Goal: Task Accomplishment & Management: Use online tool/utility

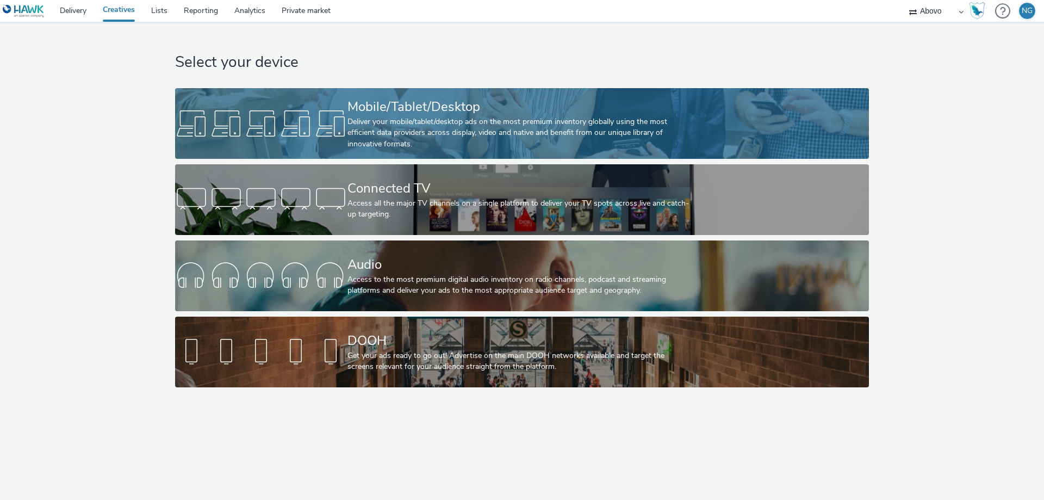
click at [275, 118] on div at bounding box center [261, 123] width 172 height 35
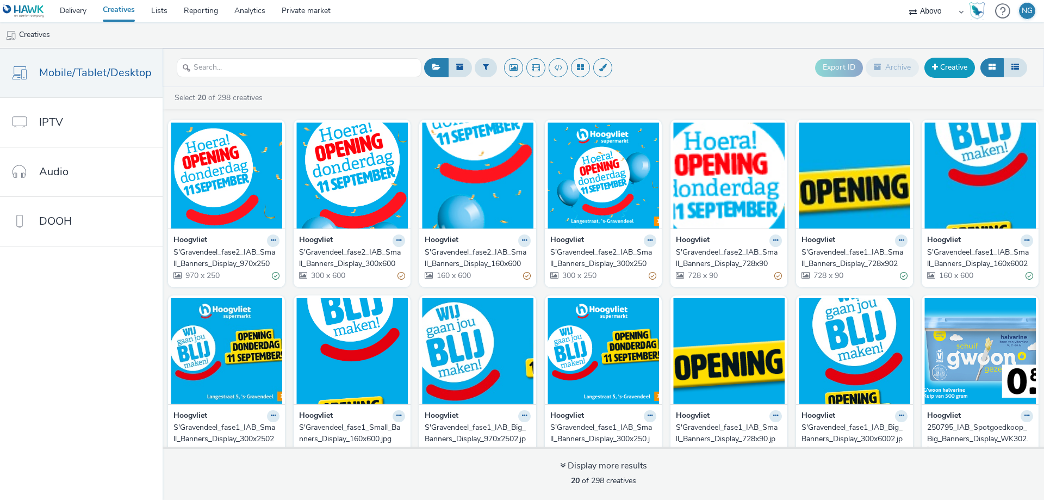
click at [949, 73] on link "Creative" at bounding box center [950, 68] width 51 height 20
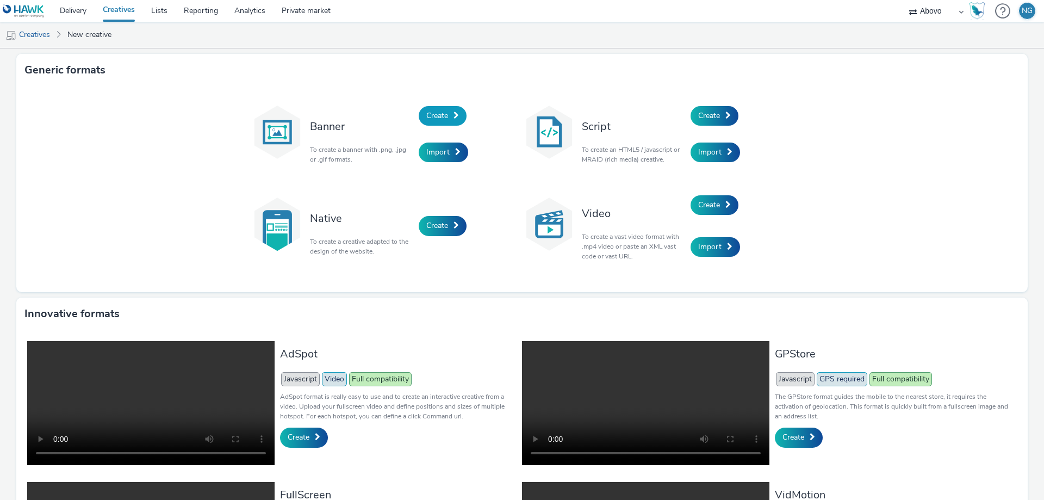
click at [444, 114] on span "Create" at bounding box center [438, 115] width 22 height 10
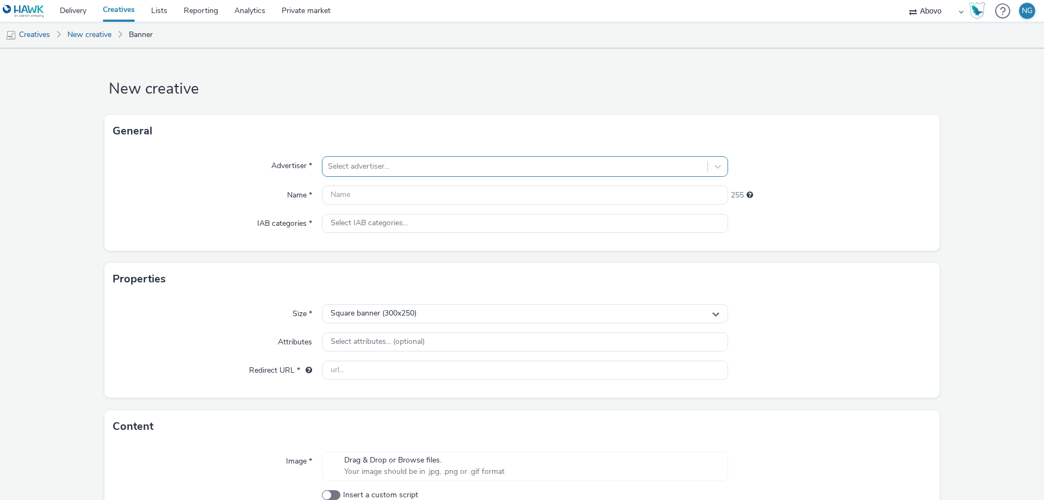
click at [344, 166] on div at bounding box center [515, 166] width 374 height 13
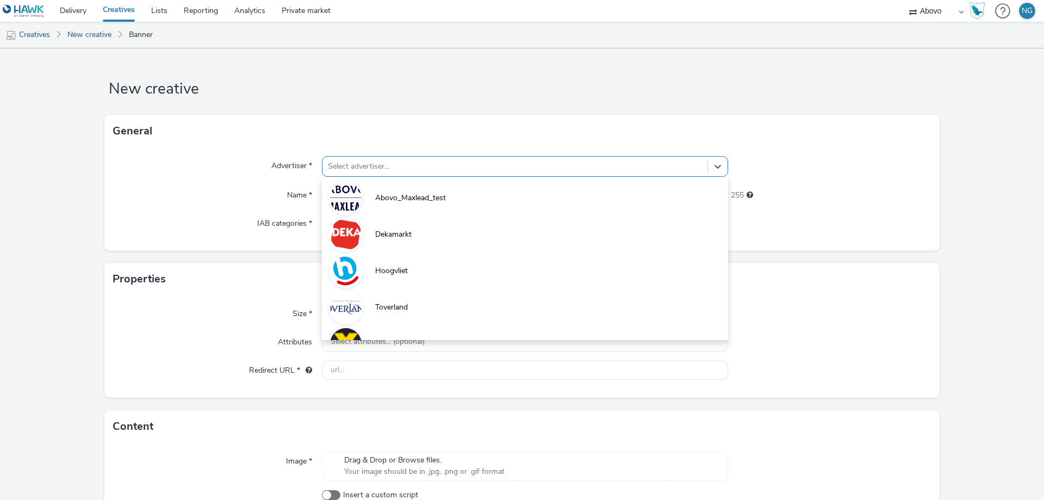
click at [403, 269] on span "Hoogvliet" at bounding box center [391, 270] width 33 height 11
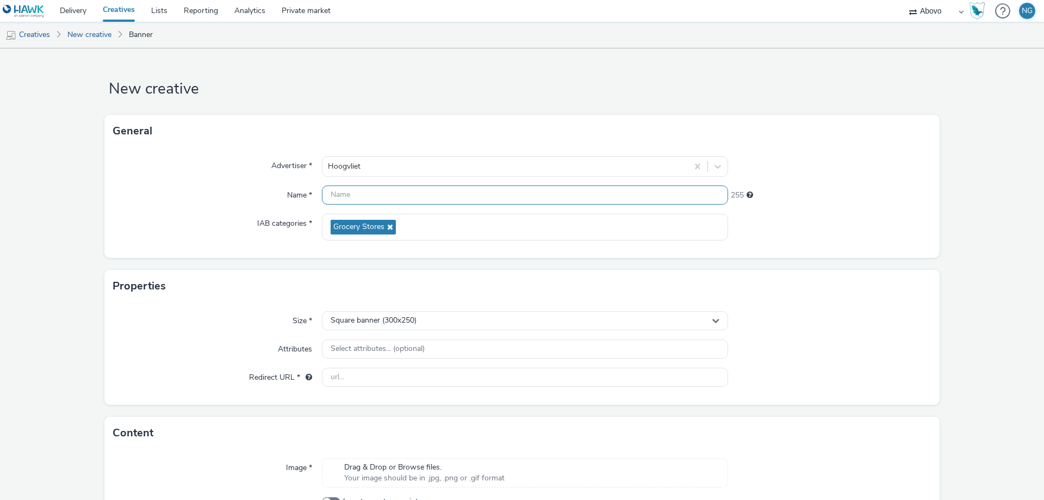
click at [372, 191] on input "text" at bounding box center [525, 195] width 406 height 19
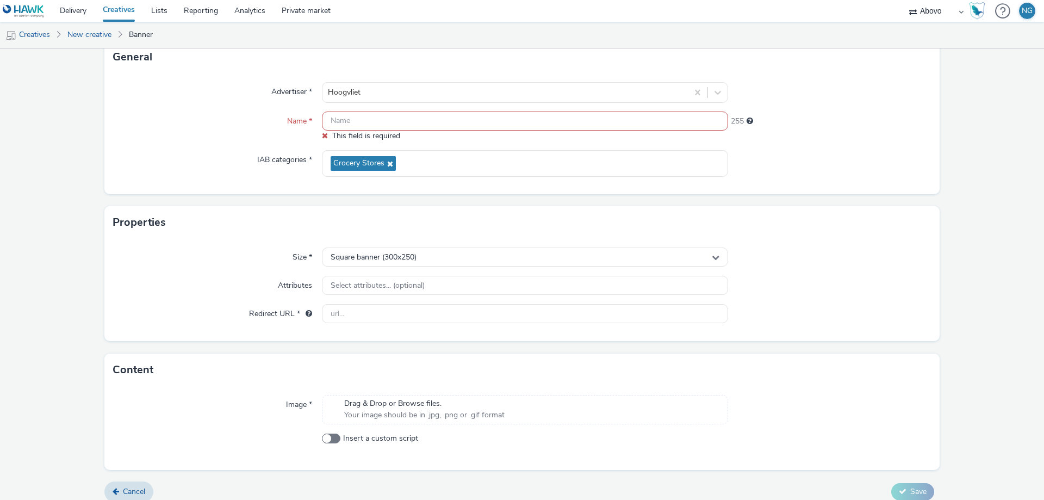
scroll to position [84, 0]
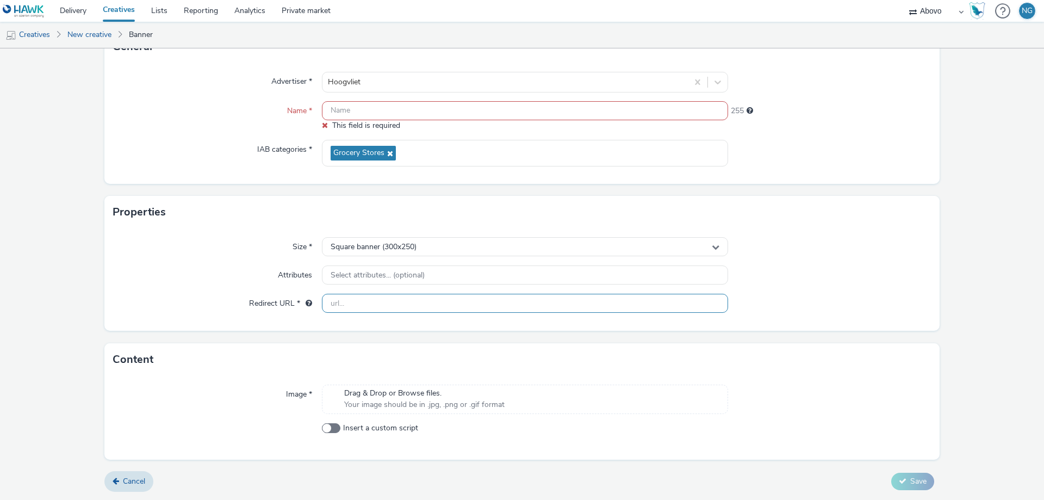
click at [368, 305] on input "text" at bounding box center [525, 303] width 406 height 19
paste input "[URL][DOMAIN_NAME]"
type input "[URL][DOMAIN_NAME]"
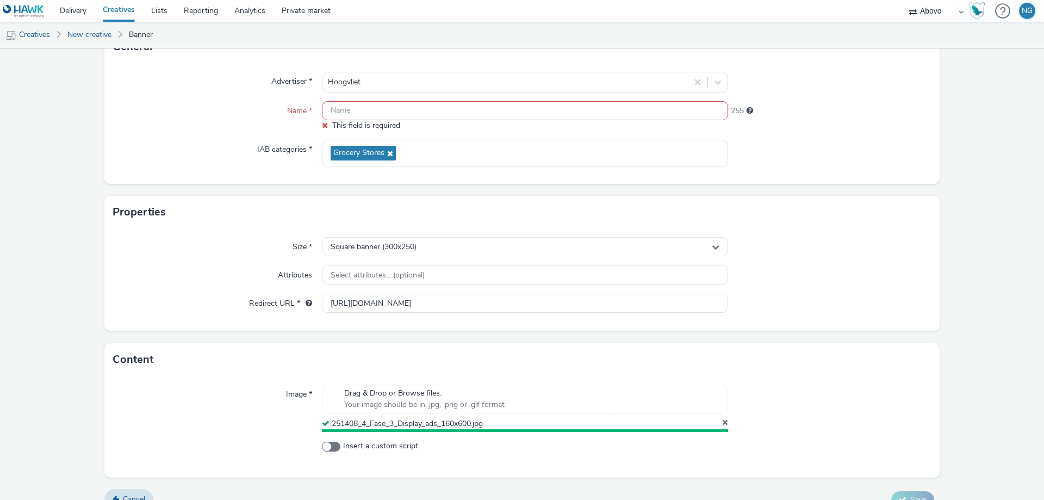
click at [344, 106] on input "text" at bounding box center [525, 110] width 406 height 19
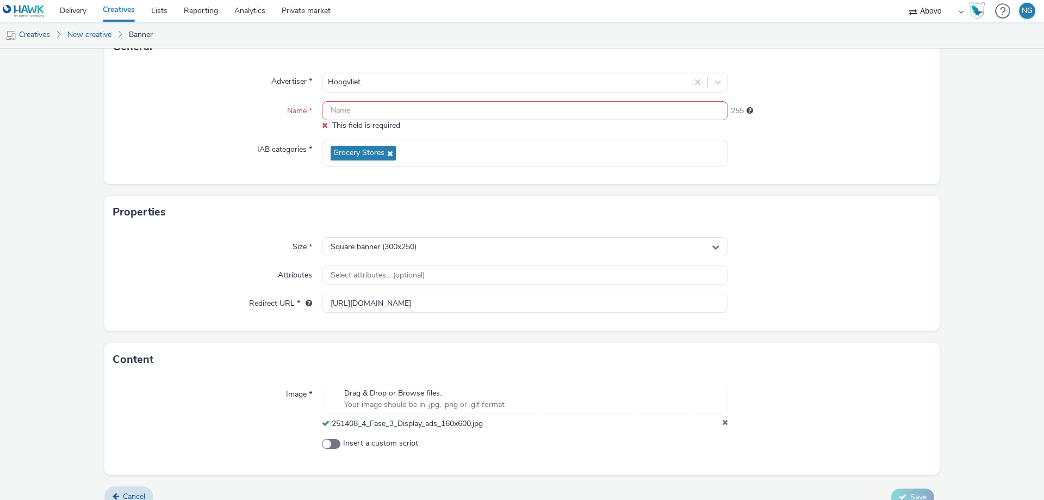
paste input "S'Gravendeel_fase2_IAB_Small_Banners_Display_728x90"
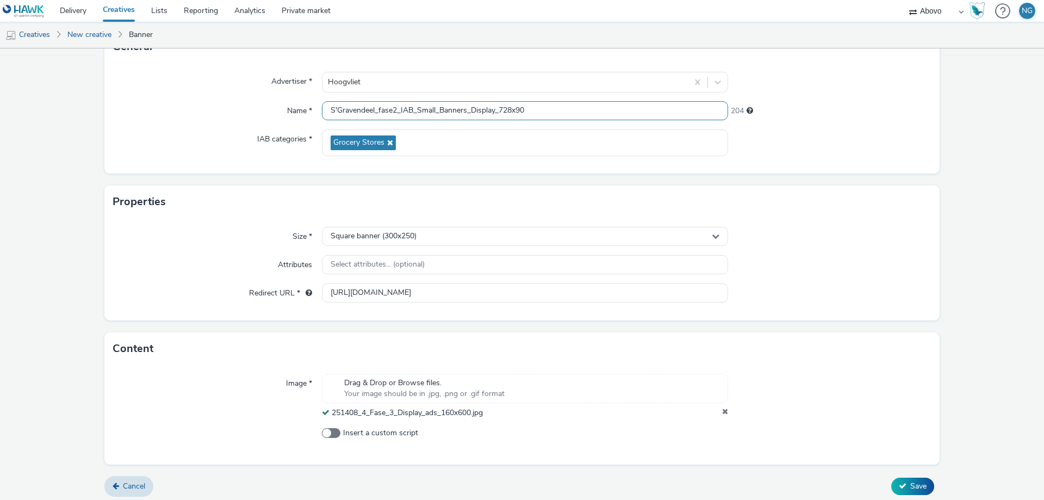
click at [395, 110] on input "S'Gravendeel_fase2_IAB_Small_Banners_Display_728x90" at bounding box center [525, 110] width 406 height 19
click at [532, 110] on input "S'Gravendeel_fase3_IAB_Small_Banners_Display_728x90" at bounding box center [525, 110] width 406 height 19
type input "S'Gravendeel_fase3_IAB_Small_Banners_Display_160x600"
click at [911, 482] on span "Save" at bounding box center [919, 486] width 16 height 10
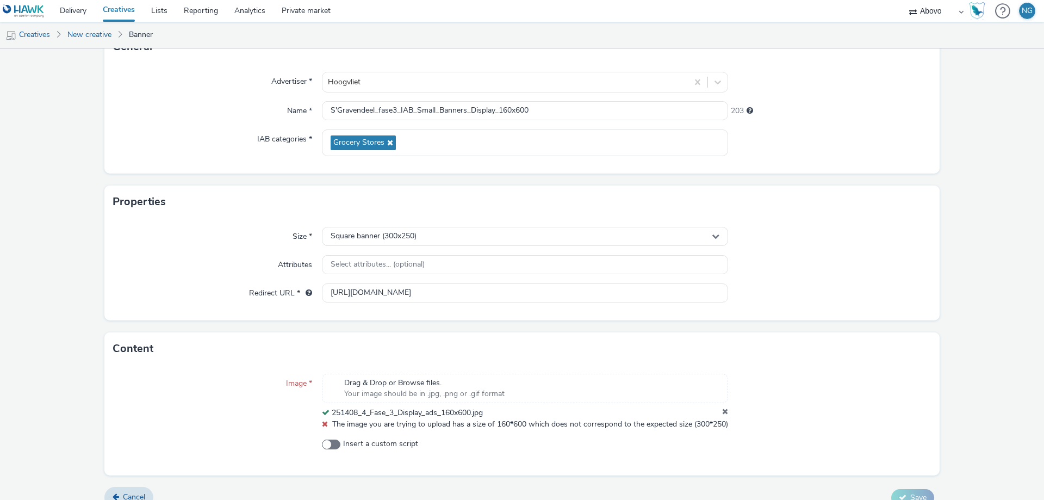
scroll to position [112, 0]
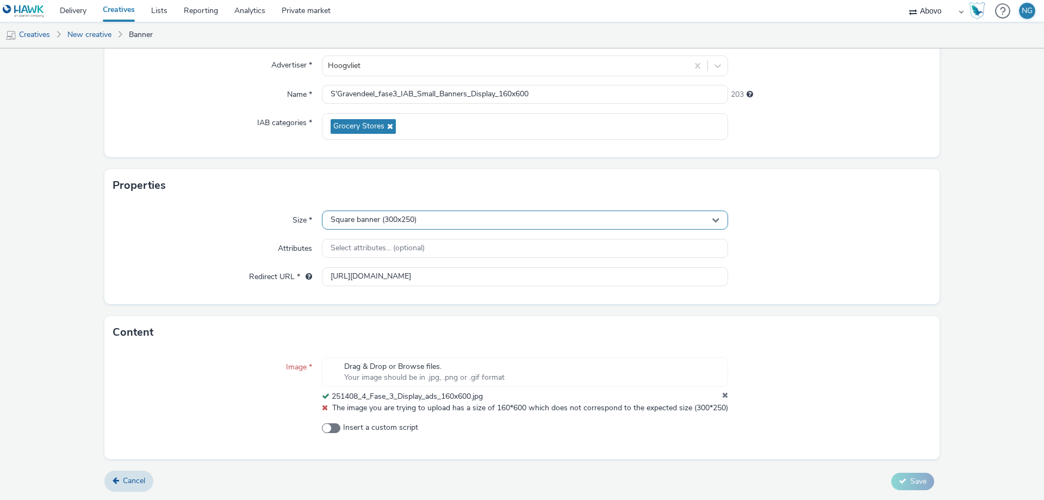
click at [394, 211] on div "Square banner (300x250)" at bounding box center [525, 220] width 406 height 19
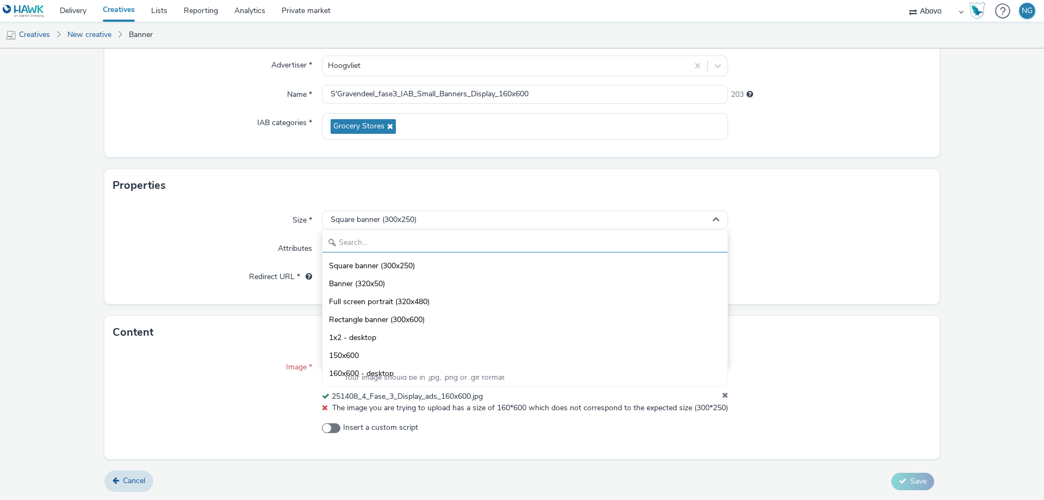
click at [359, 233] on input "text" at bounding box center [525, 242] width 405 height 19
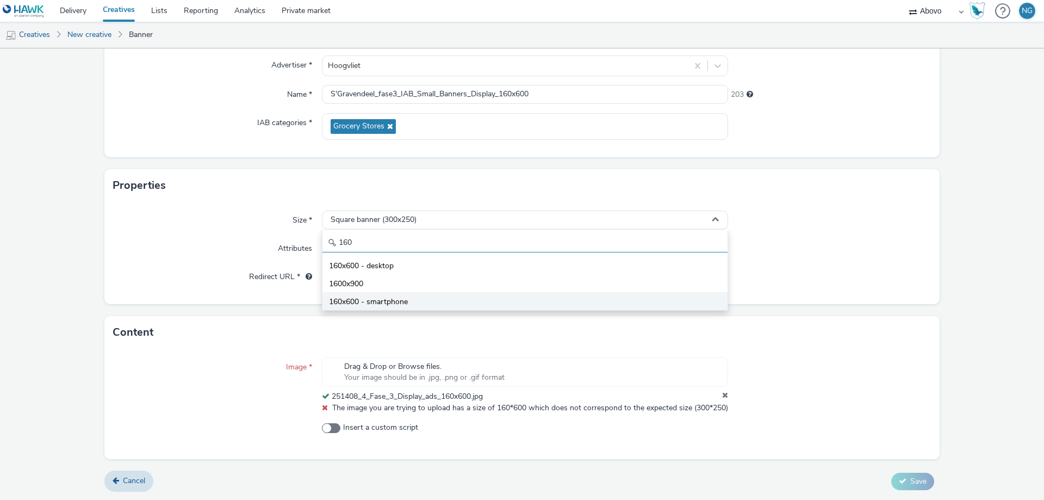
type input "160"
click at [390, 296] on span "160x600 - smartphone" at bounding box center [368, 301] width 79 height 11
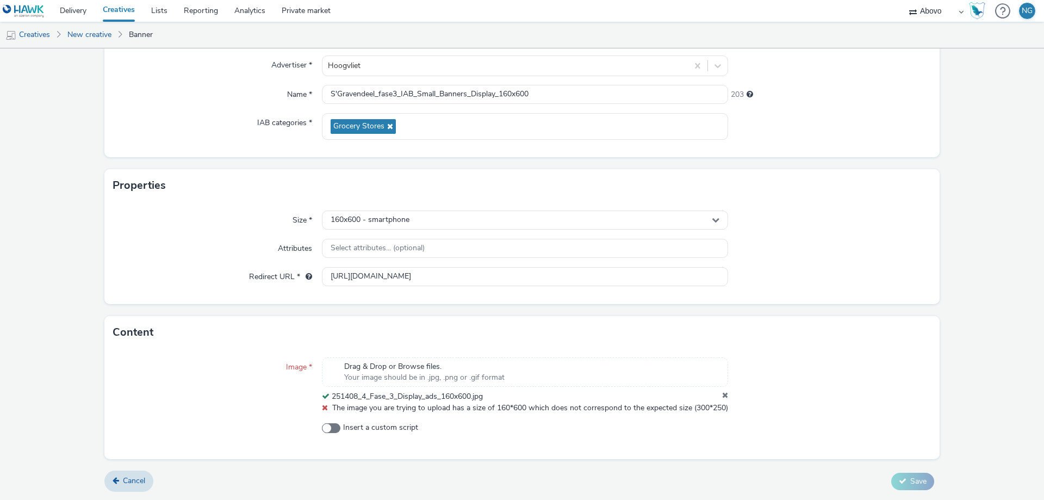
click at [903, 304] on form "New creative General Advertiser * Hoogvliet Name * S'Gravendeel_fase3_IAB_Small…" at bounding box center [522, 224] width 1044 height 552
click at [560, 211] on div "160x600 - smartphone" at bounding box center [525, 220] width 406 height 19
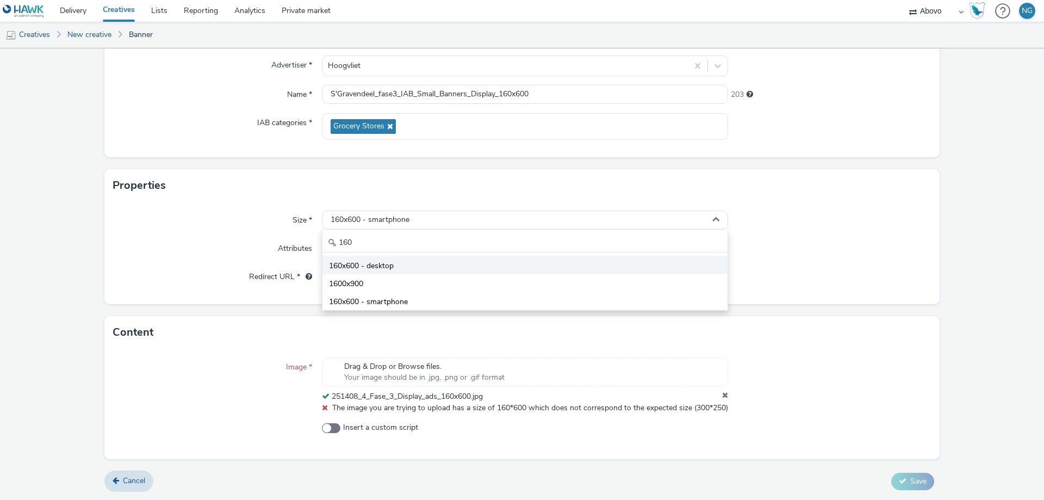
click at [429, 256] on li "160x600 - desktop" at bounding box center [525, 265] width 405 height 18
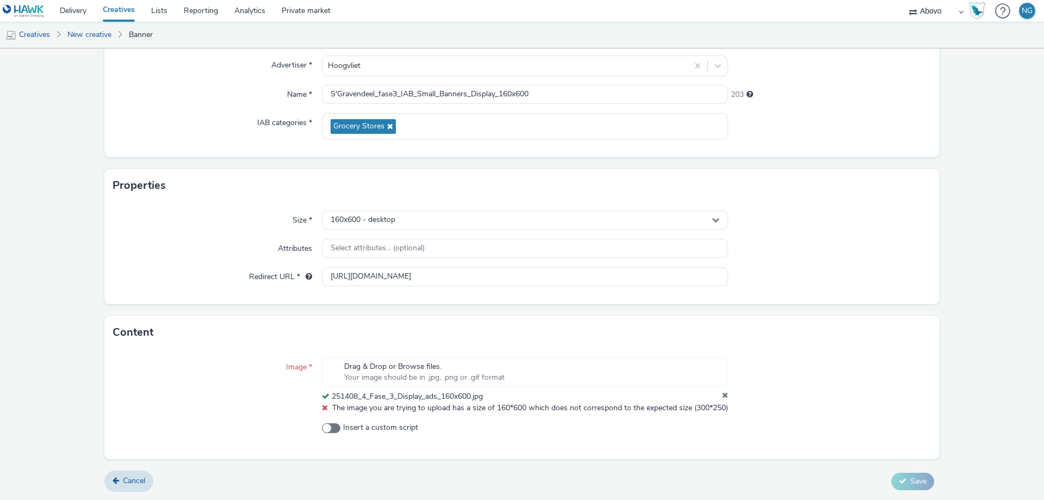
click at [947, 408] on form "New creative General Advertiser * Hoogvliet Name * S'Gravendeel_fase3_IAB_Small…" at bounding box center [522, 224] width 1044 height 552
click at [722, 391] on icon at bounding box center [725, 396] width 6 height 11
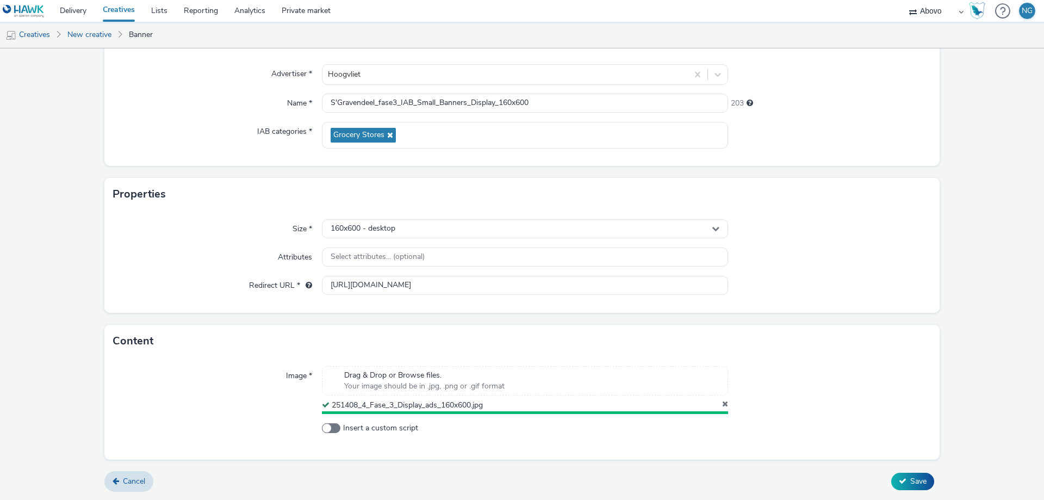
scroll to position [89, 0]
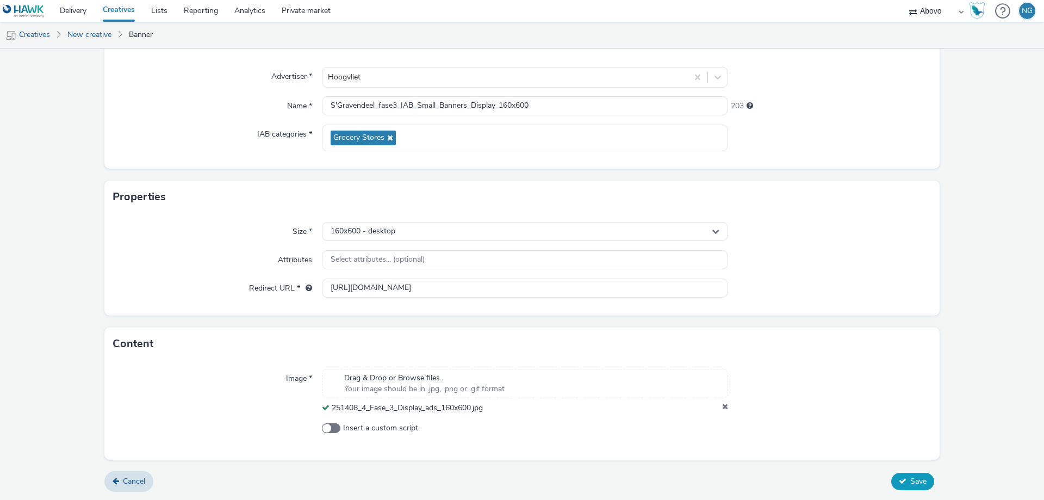
click at [911, 487] on button "Save" at bounding box center [913, 481] width 43 height 17
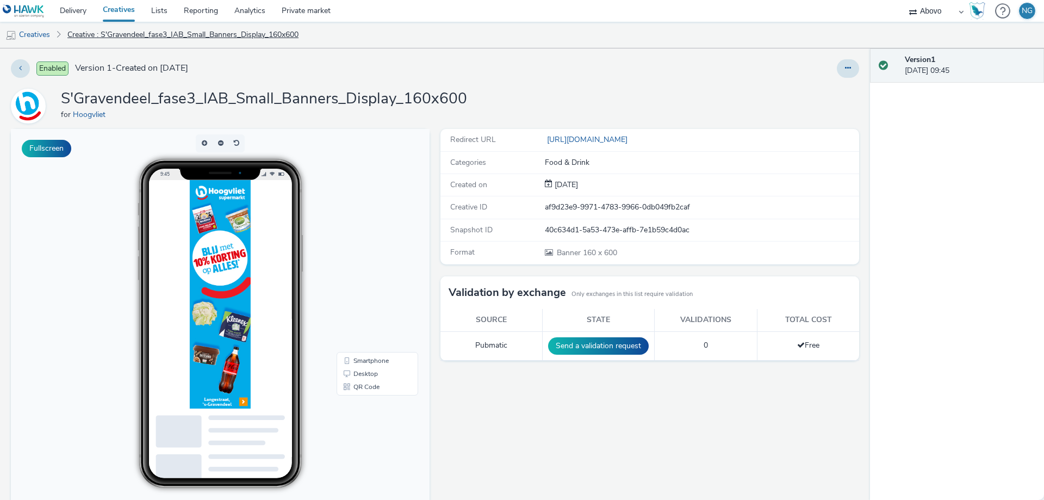
click at [138, 36] on link "Creative : S'Gravendeel_fase3_IAB_Small_Banners_Display_160x600" at bounding box center [183, 35] width 242 height 26
click at [41, 37] on link "Creatives" at bounding box center [27, 35] width 55 height 26
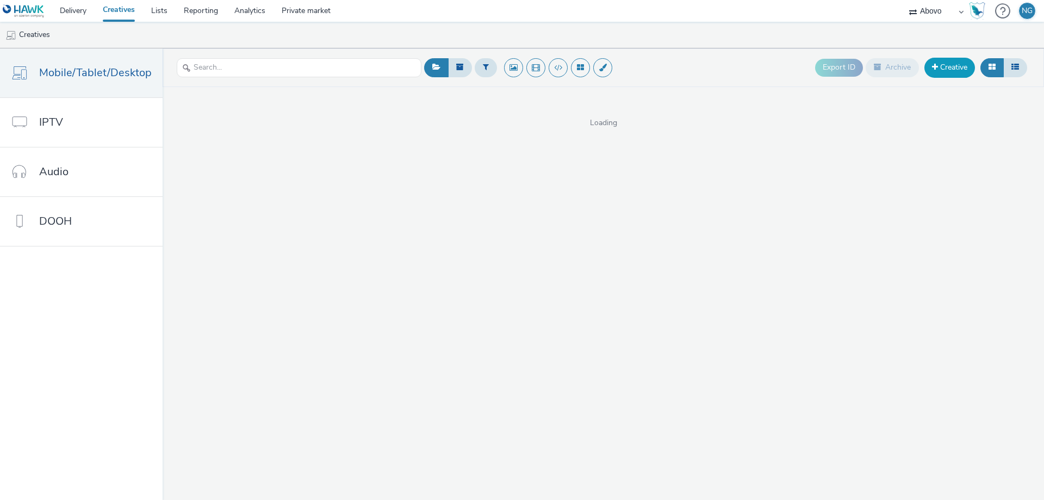
click at [944, 74] on link "Creative" at bounding box center [950, 68] width 51 height 20
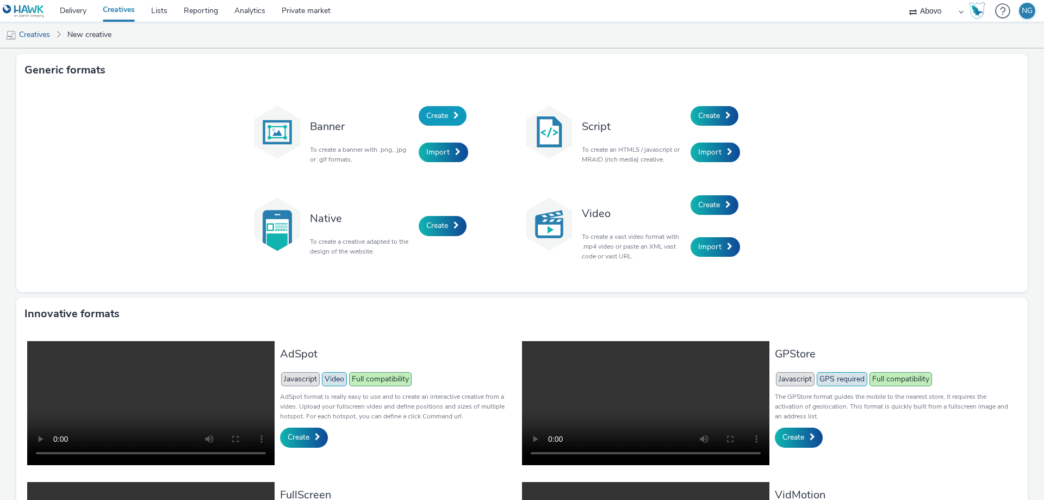
click at [443, 114] on span "Create" at bounding box center [438, 115] width 22 height 10
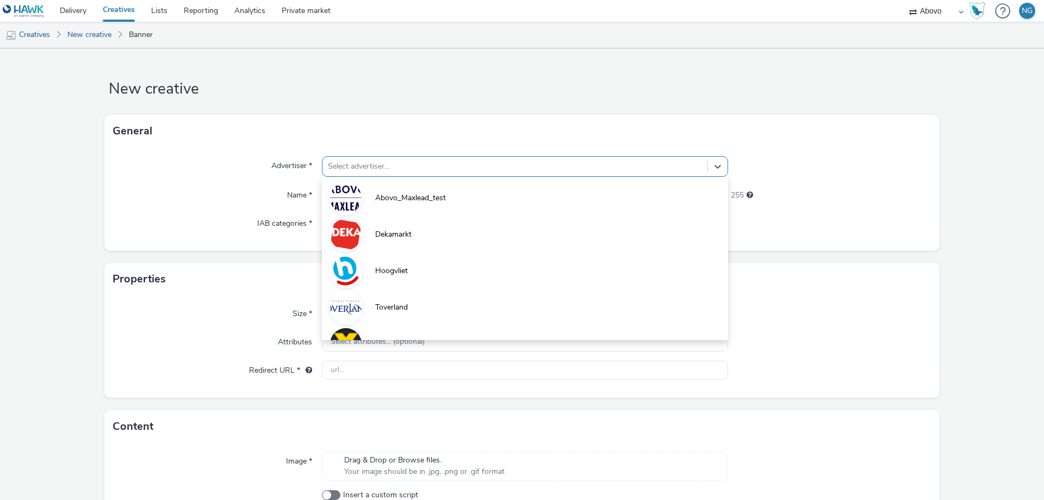
click at [386, 160] on div at bounding box center [515, 166] width 374 height 13
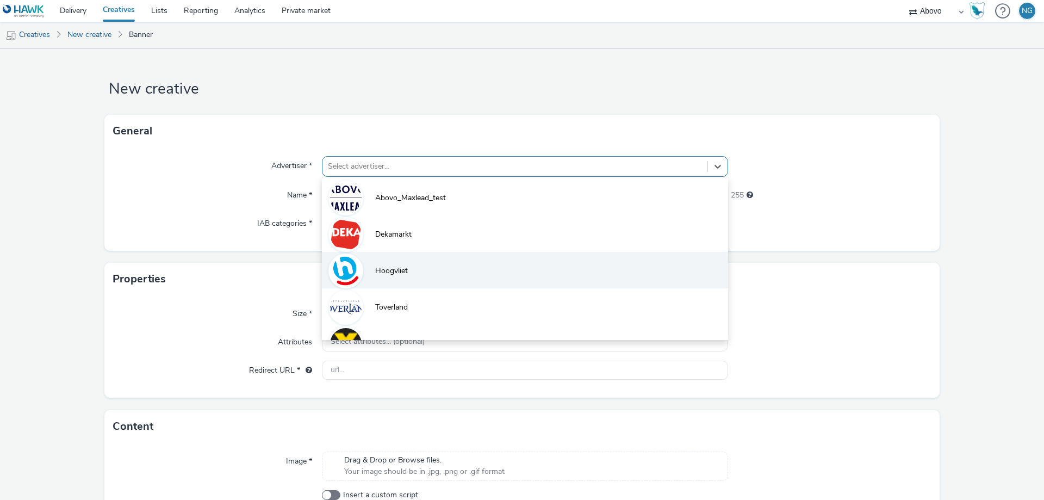
click at [394, 274] on span "Hoogvliet" at bounding box center [391, 270] width 33 height 11
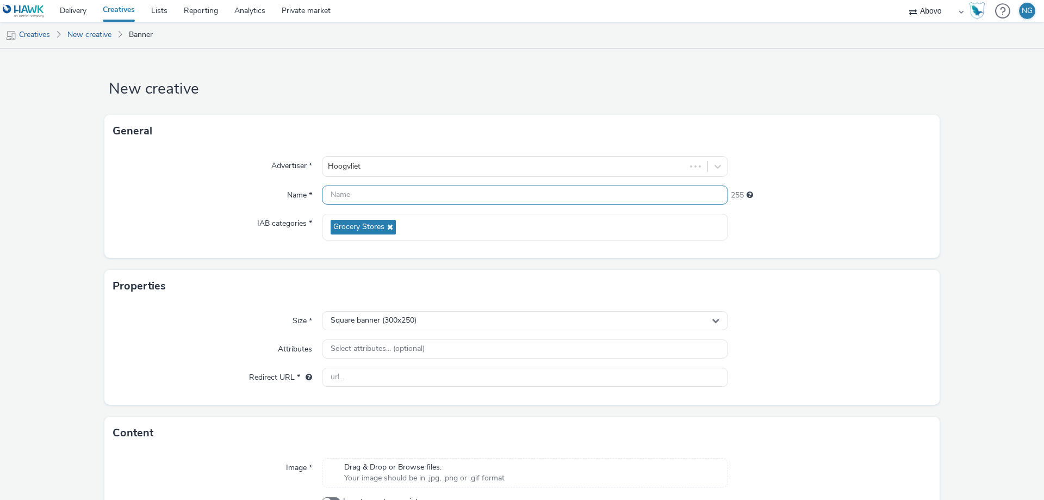
click at [357, 200] on input "text" at bounding box center [525, 195] width 406 height 19
paste input "S'Gravendeel_fase3_IAB_Small_Banners_Display_728x90"
type input "S'Gravendeel_fase3_IAB_Small_Banners_Display_300x250"
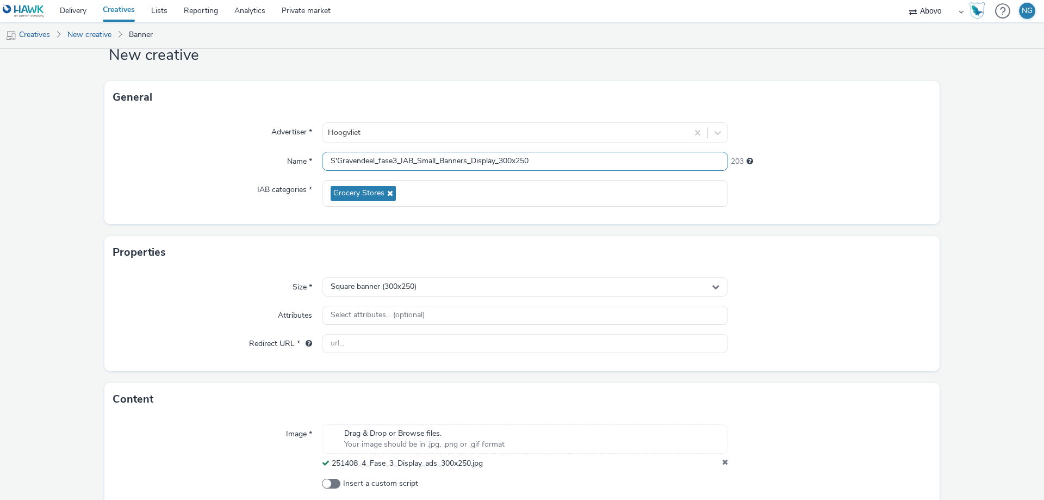
scroll to position [89, 0]
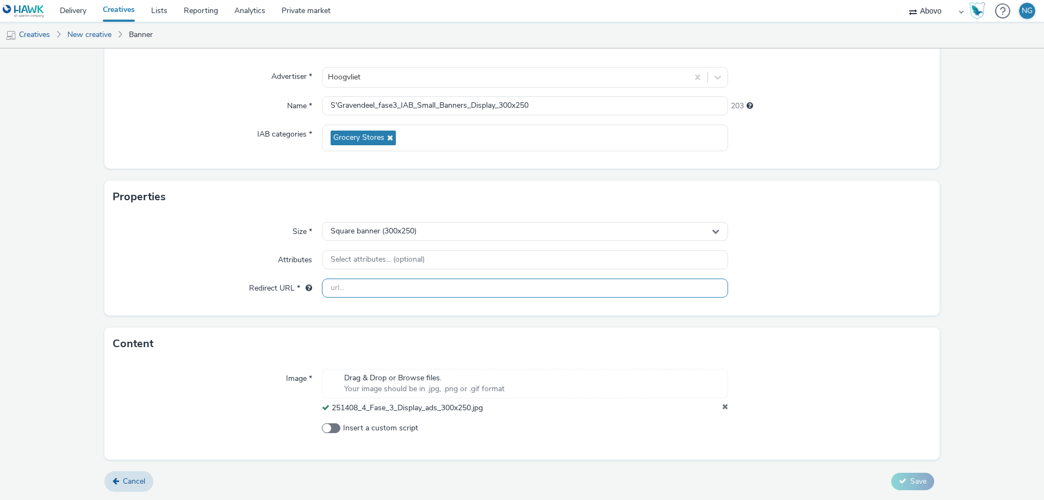
click at [351, 289] on input "text" at bounding box center [525, 288] width 406 height 19
paste input "[URL][DOMAIN_NAME]"
type input "[URL][DOMAIN_NAME]"
click at [902, 487] on button "Save" at bounding box center [913, 481] width 43 height 17
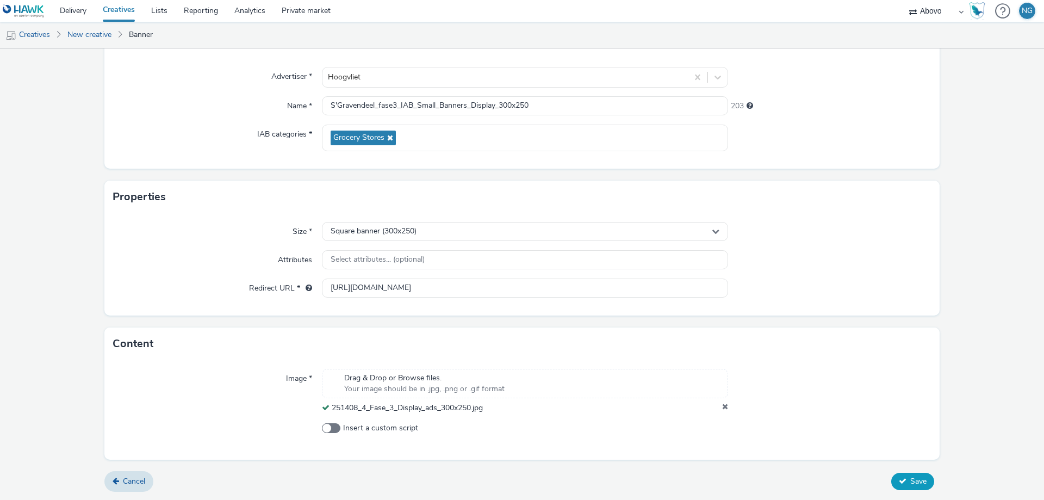
scroll to position [0, 0]
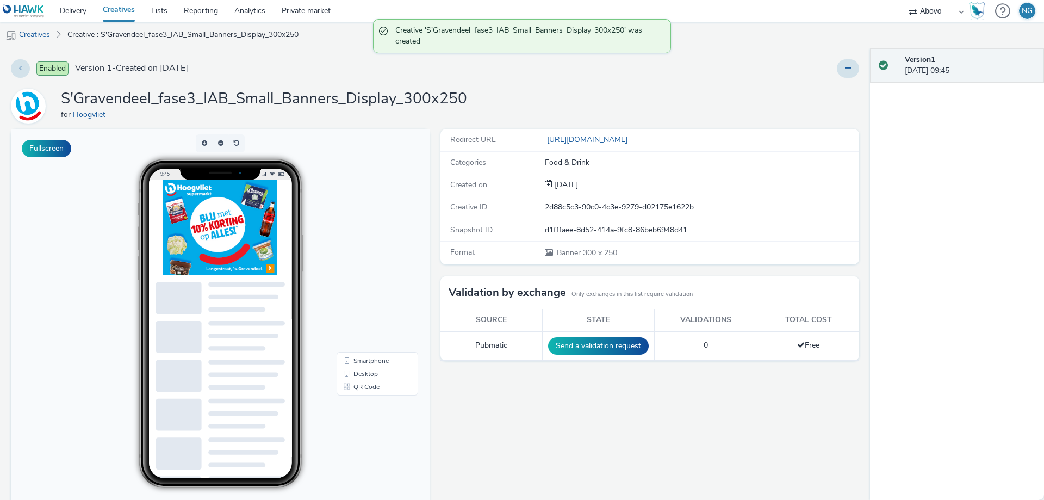
click at [30, 34] on link "Creatives" at bounding box center [27, 35] width 55 height 26
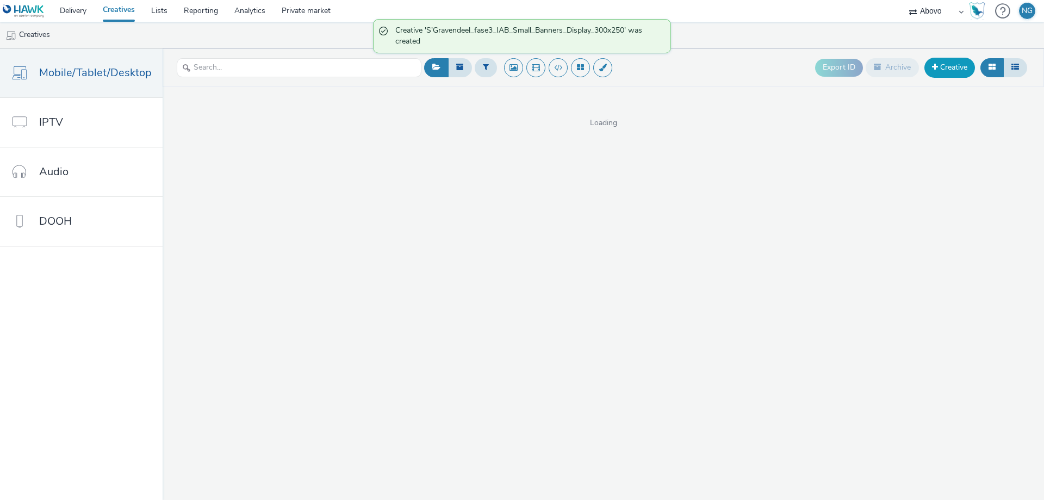
click at [962, 65] on link "Creative" at bounding box center [950, 68] width 51 height 20
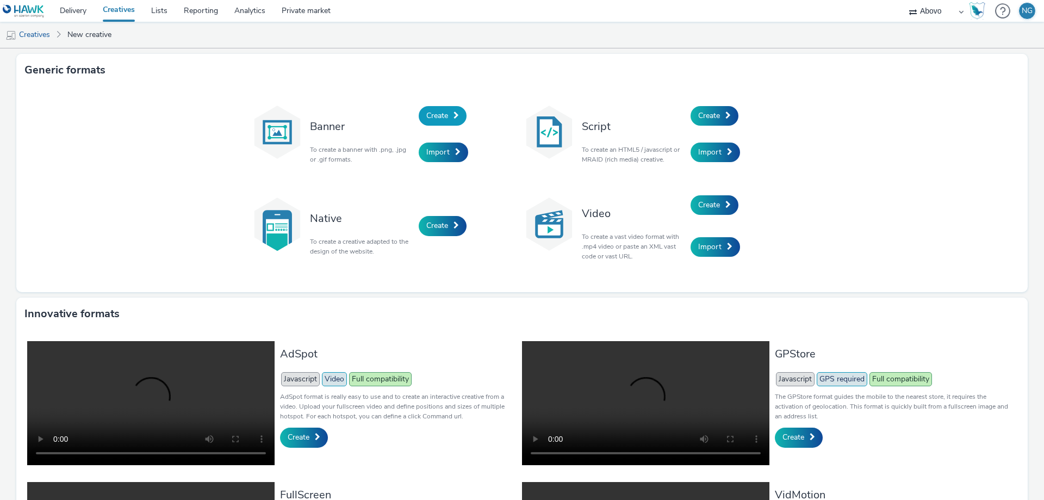
click at [432, 115] on span "Create" at bounding box center [438, 115] width 22 height 10
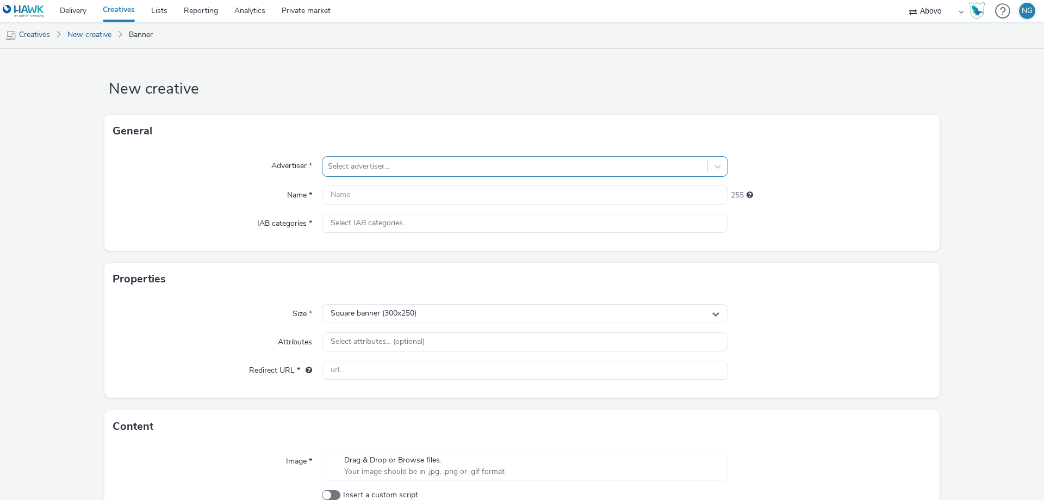
click at [366, 166] on div at bounding box center [515, 166] width 374 height 13
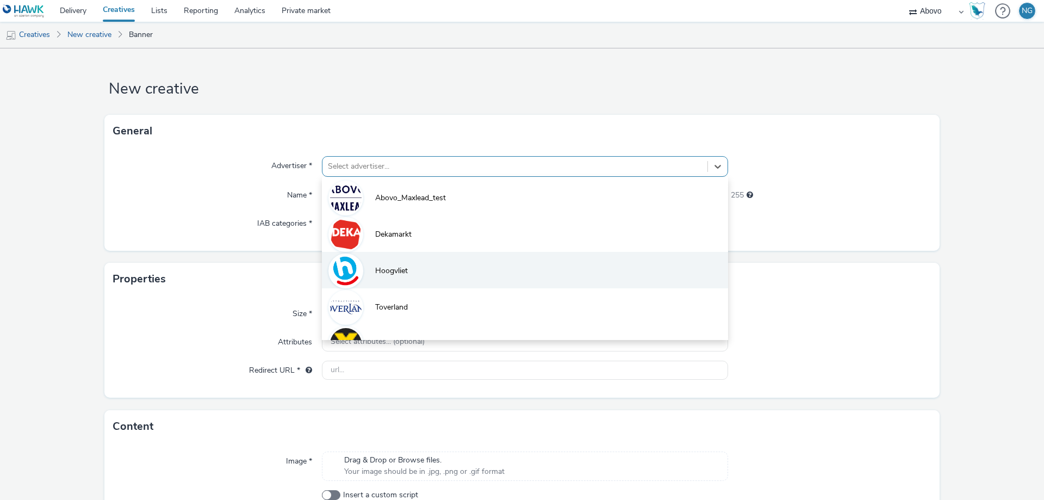
click at [388, 276] on span "Hoogvliet" at bounding box center [391, 270] width 33 height 11
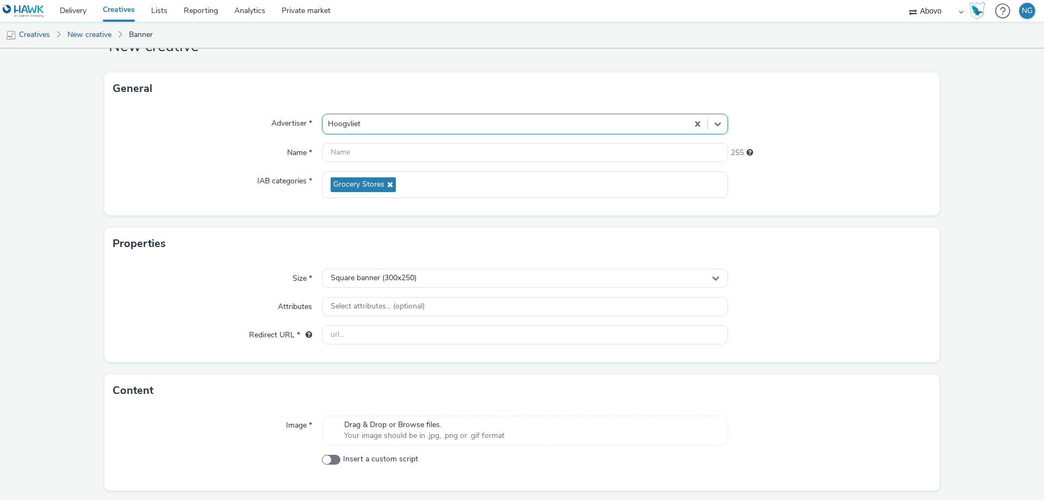
scroll to position [74, 0]
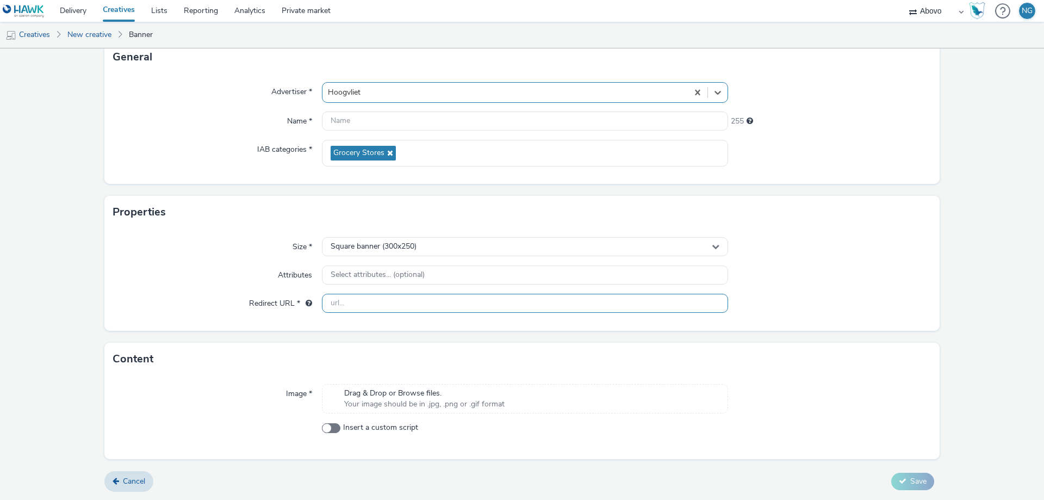
click at [373, 301] on input "text" at bounding box center [525, 303] width 406 height 19
paste input "[URL][DOMAIN_NAME]"
type input "[URL][DOMAIN_NAME]"
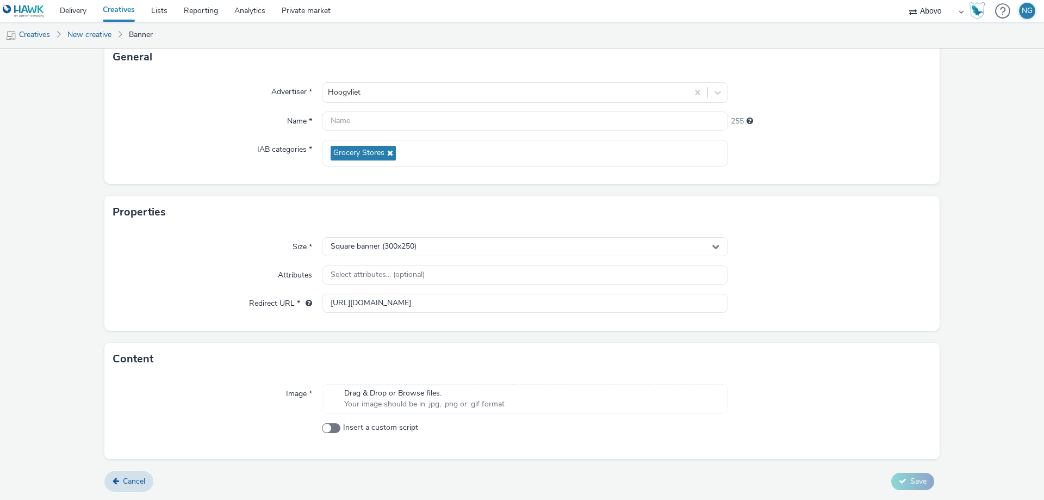
scroll to position [0, 0]
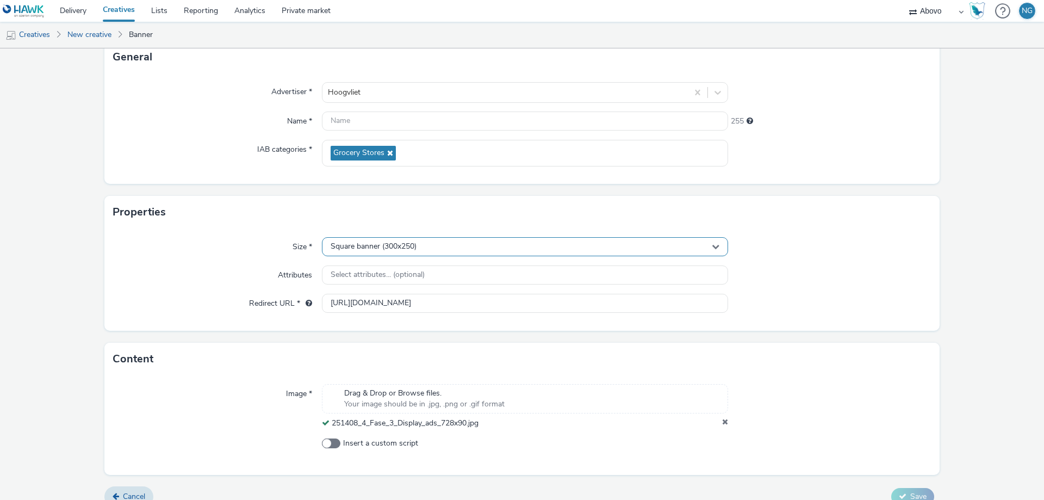
click at [372, 245] on span "Square banner (300x250)" at bounding box center [374, 246] width 86 height 9
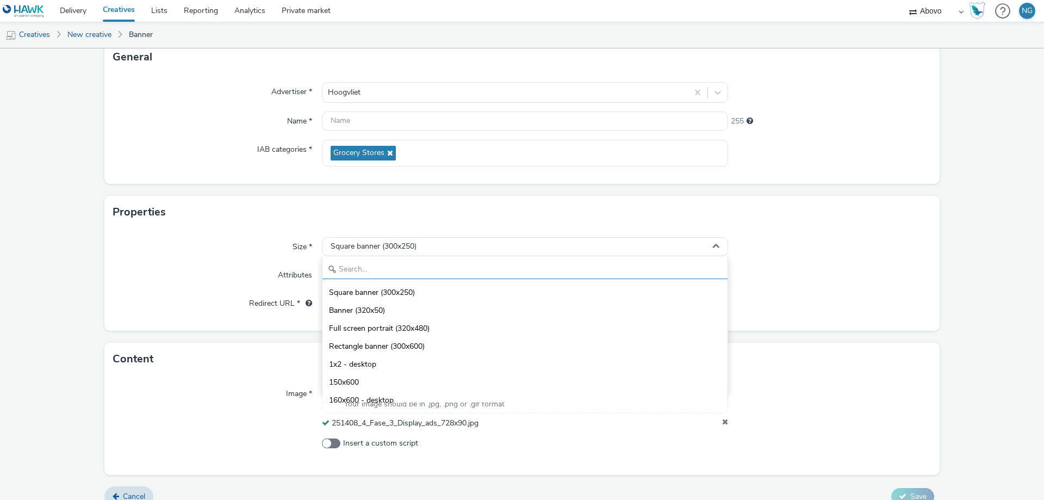
click at [368, 267] on input "text" at bounding box center [525, 269] width 405 height 19
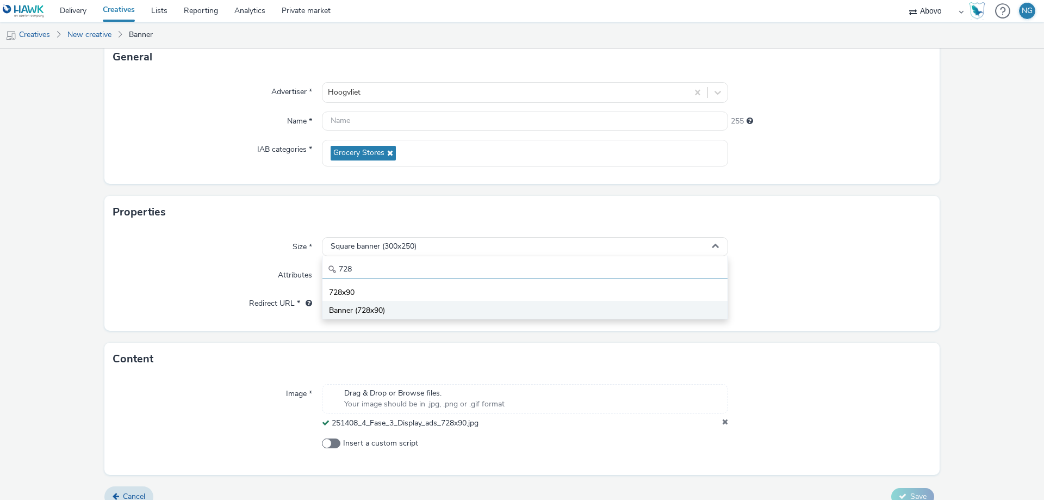
type input "728"
click at [360, 306] on span "Banner (728x90)" at bounding box center [357, 310] width 56 height 11
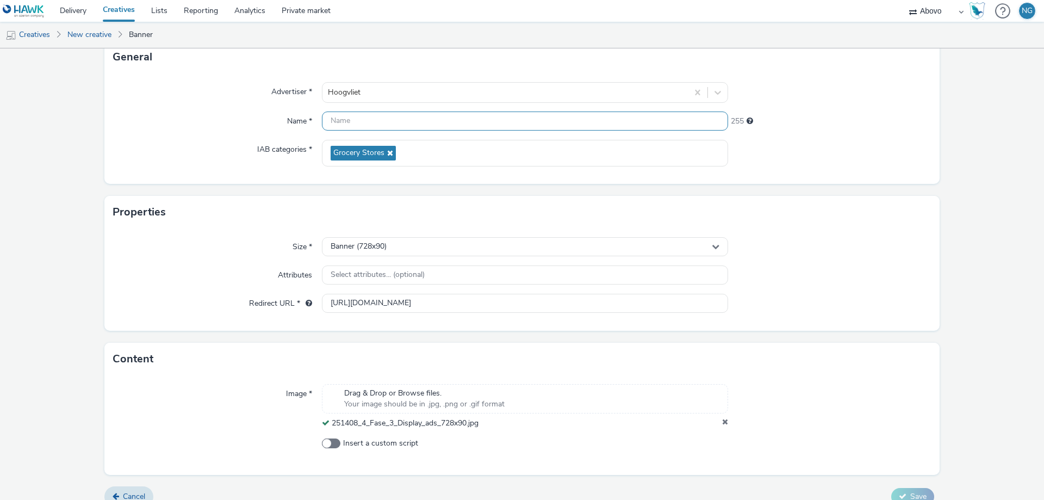
drag, startPoint x: 354, startPoint y: 118, endPoint x: 360, endPoint y: 125, distance: 9.2
click at [354, 118] on input "text" at bounding box center [525, 121] width 406 height 19
paste input "S'Gravendeel_fase3_IAB_Small_Banners_Display_728x90"
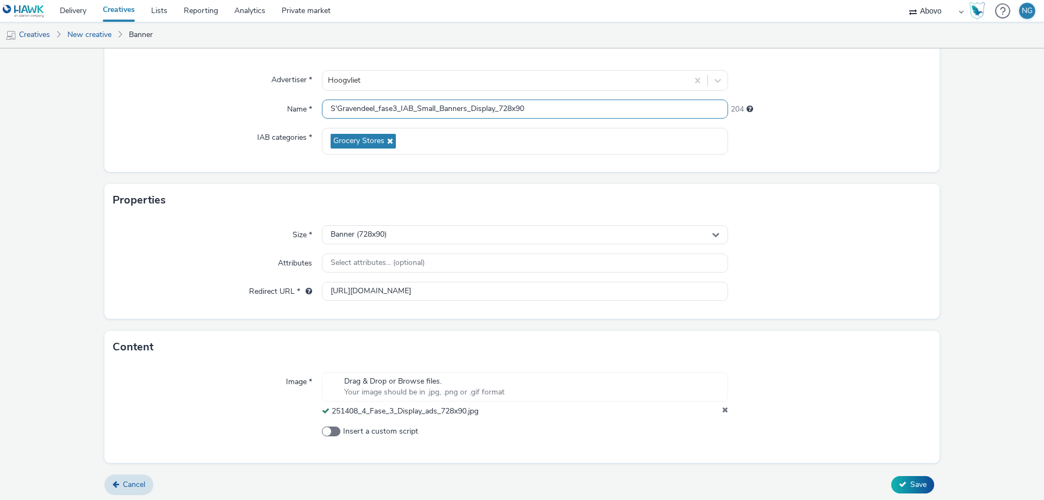
scroll to position [89, 0]
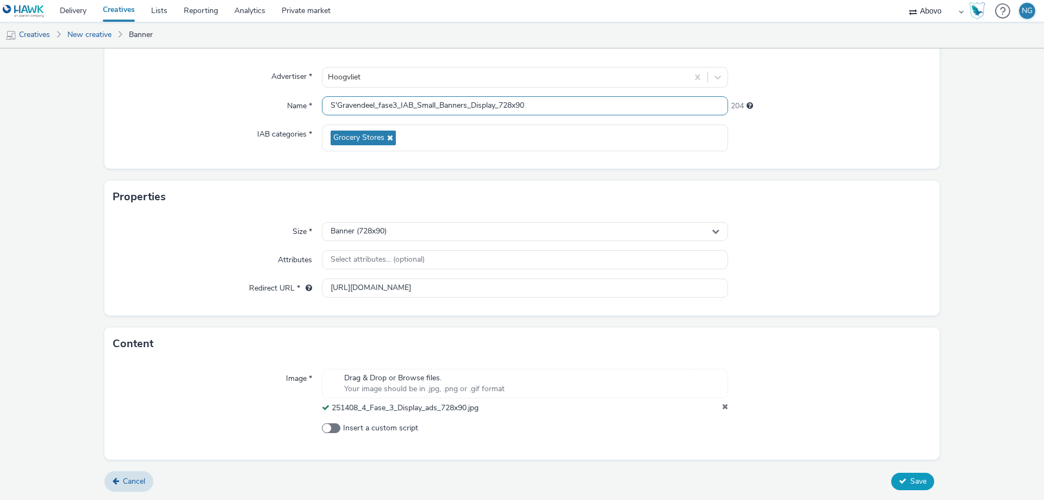
type input "S'Gravendeel_fase3_IAB_Small_Banners_Display_728x90"
click at [903, 473] on button "Save" at bounding box center [913, 481] width 43 height 17
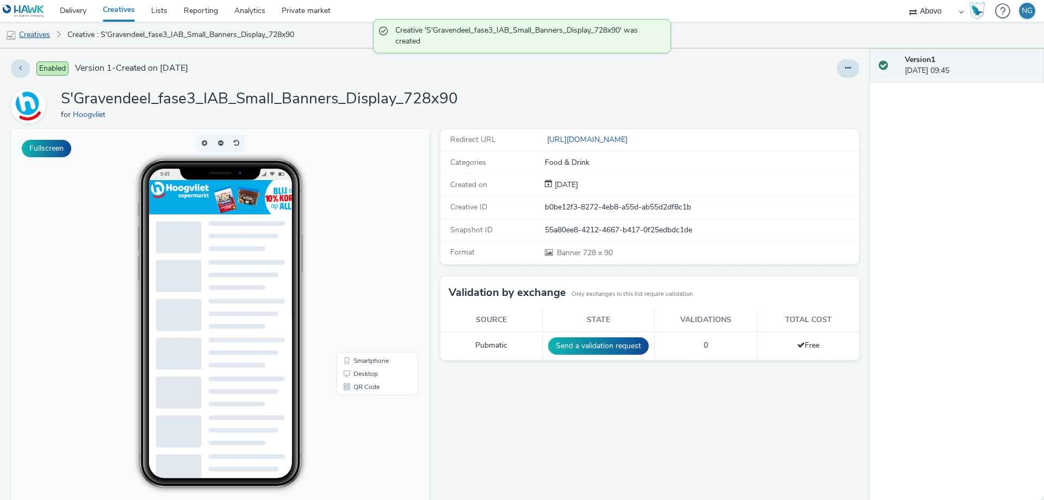
click at [41, 35] on link "Creatives" at bounding box center [27, 35] width 55 height 26
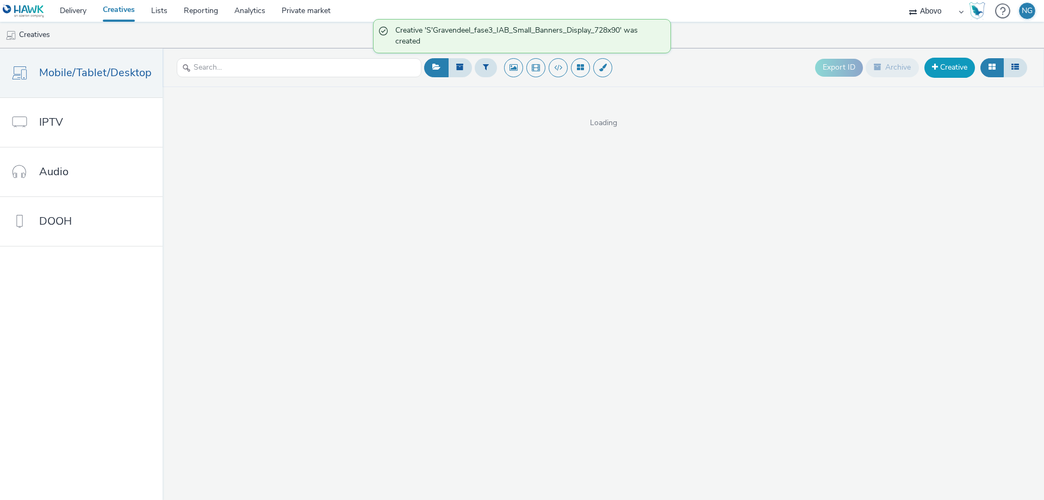
click at [955, 64] on link "Creative" at bounding box center [950, 68] width 51 height 20
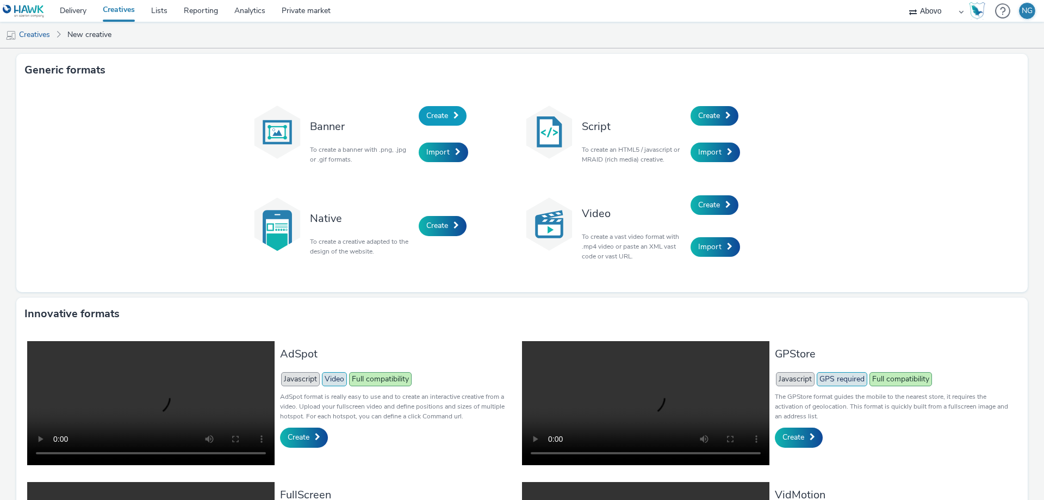
click at [435, 107] on link "Create" at bounding box center [443, 116] width 48 height 20
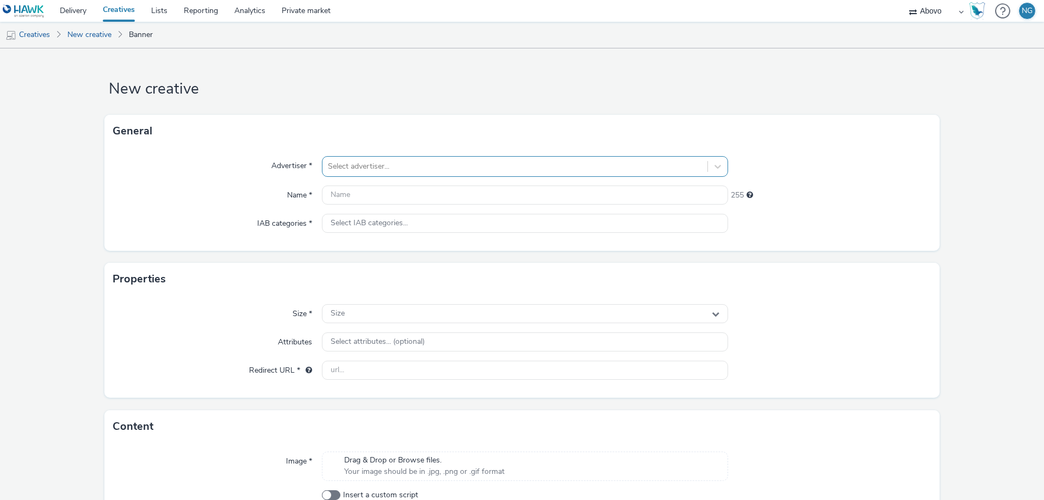
click at [361, 171] on div at bounding box center [515, 166] width 374 height 13
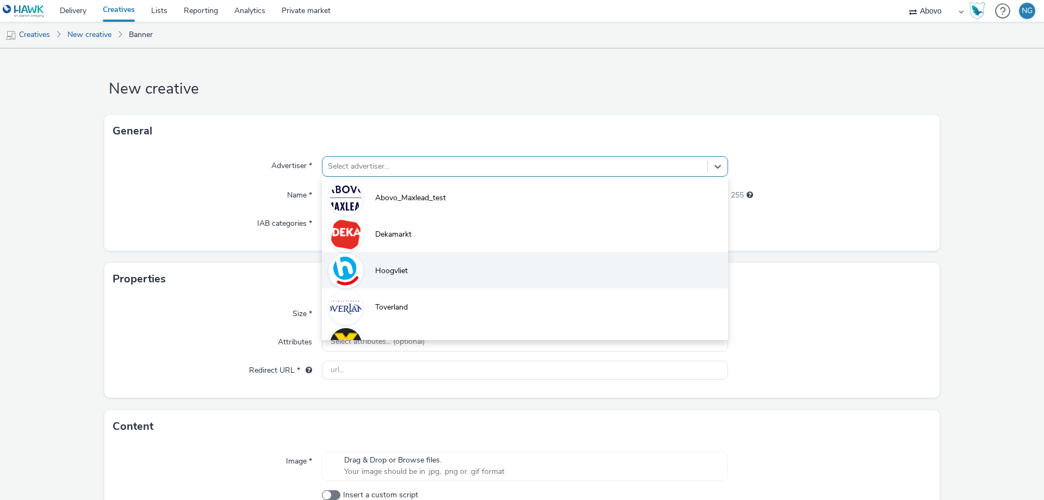
click at [380, 281] on li "Hoogvliet" at bounding box center [525, 270] width 406 height 36
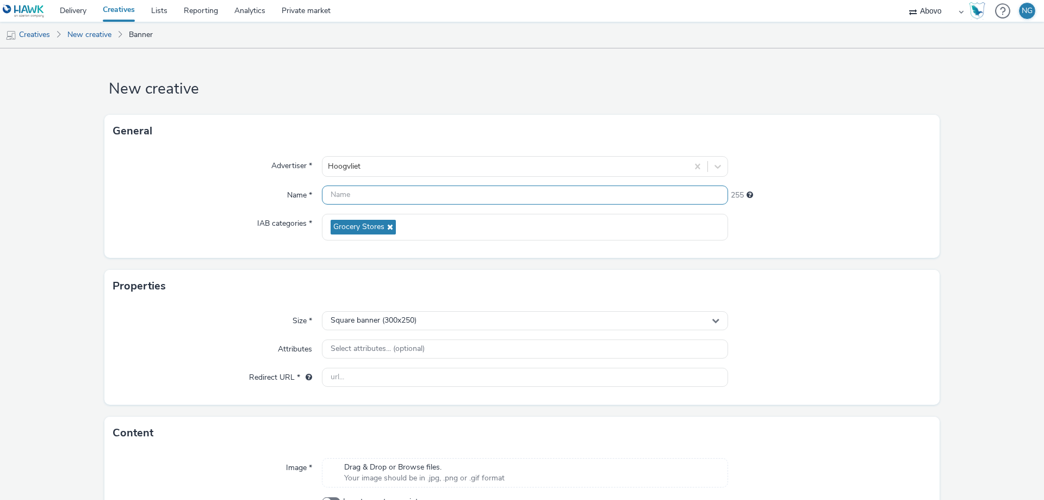
click at [423, 197] on input "text" at bounding box center [525, 195] width 406 height 19
paste input "S'Gravendeel_fase3_IAB_Small_Banners_Display_728x90"
click at [401, 195] on input "S'Gravendeel_fase3_IAB_Small_Banners_Display_728x90" at bounding box center [525, 195] width 406 height 19
click at [417, 199] on input "S'Gravendeel_fase3_IAB_Small_Banners_Display_728x90" at bounding box center [525, 195] width 406 height 19
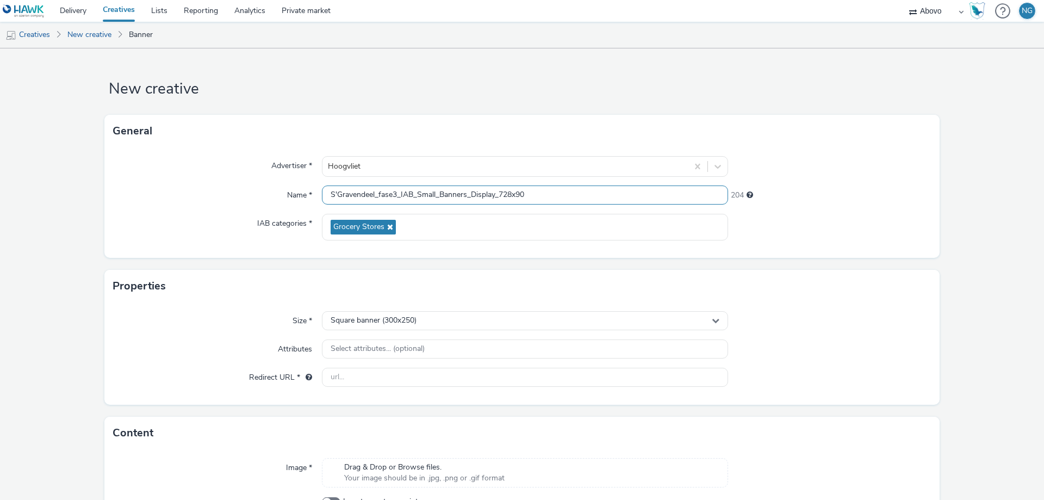
click at [410, 196] on input "S'Gravendeel_fase3_IAB_Small_Banners_Display_728x90" at bounding box center [525, 195] width 406 height 19
drag, startPoint x: 411, startPoint y: 196, endPoint x: 399, endPoint y: 200, distance: 11.9
click at [399, 200] on input "S'Gravendeel_fase3_IAB_Small_Banners_Display_728x90" at bounding box center [525, 195] width 406 height 19
type input "S'Gravendeel_fase3__Small_Banners_Display_728x90"
paste input "S'Gravendeel_fase3_IAB_Small_Banners_Display_728x90"
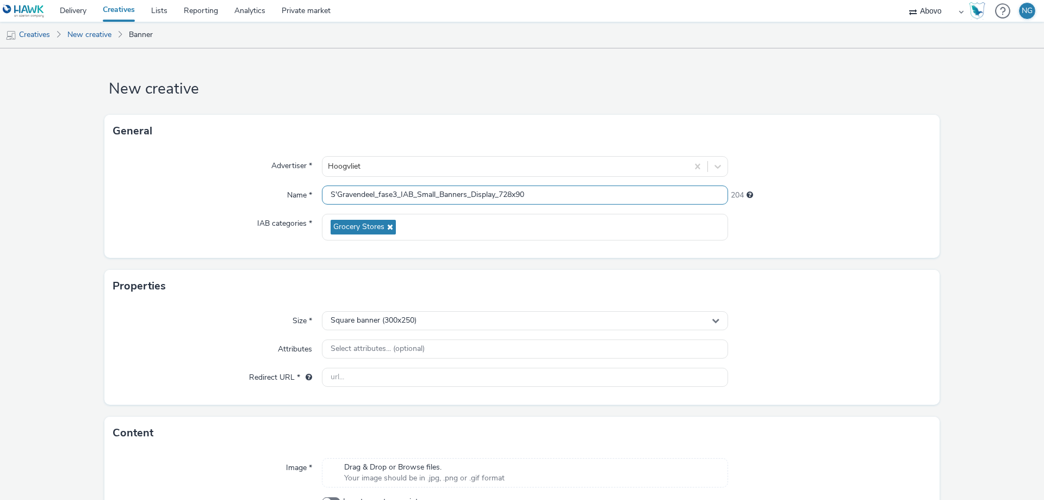
click at [422, 194] on input "S'Gravendeel_fase3_IAB_Small_Banners_Display_728x90" at bounding box center [525, 195] width 406 height 19
click at [435, 190] on input "S'Gravendeel_fase3_IAB_Small_Banners_Display_728x90" at bounding box center [525, 195] width 406 height 19
click at [540, 197] on input "S'Gravendeel_fase3_IAB_Big_Banners_Display_728x90" at bounding box center [525, 195] width 406 height 19
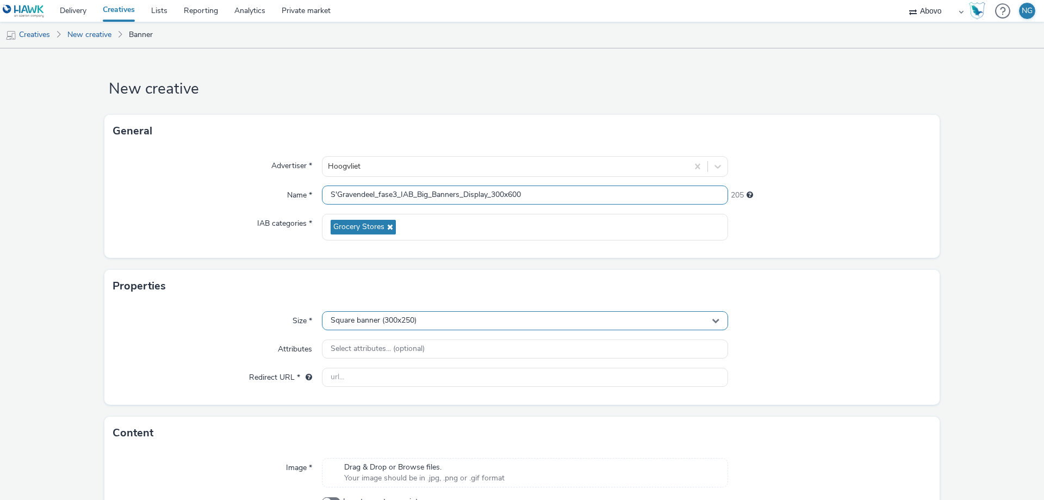
type input "S'Gravendeel_fase3_IAB_Big_Banners_Display_300x600"
click at [370, 320] on span "Square banner (300x250)" at bounding box center [374, 320] width 86 height 9
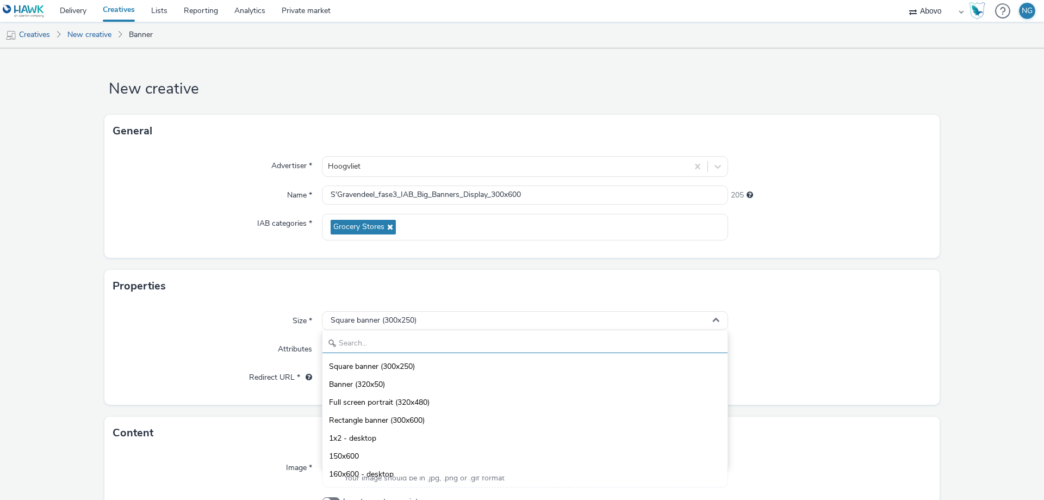
click at [370, 336] on input "text" at bounding box center [525, 343] width 405 height 19
type input "300x"
click at [394, 387] on span "Rectangle banner (300x600)" at bounding box center [377, 384] width 96 height 11
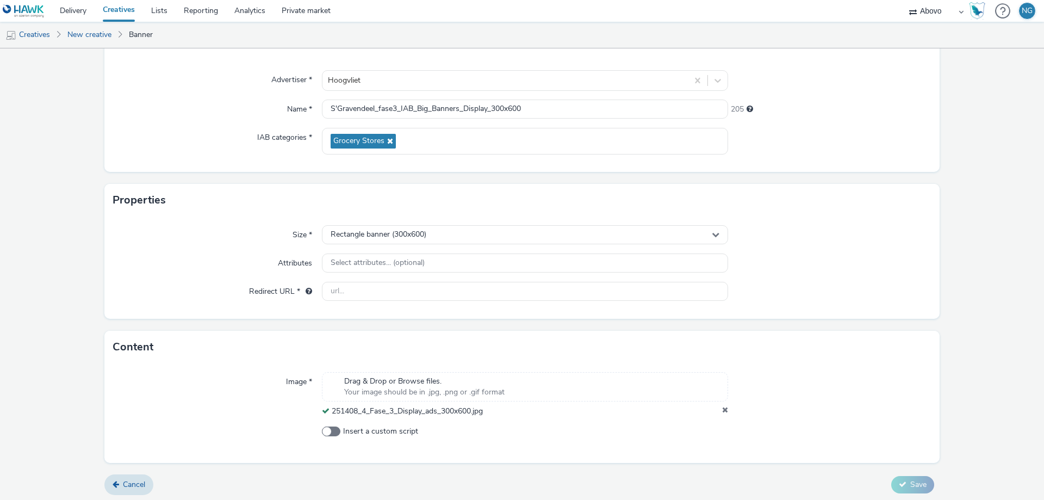
scroll to position [89, 0]
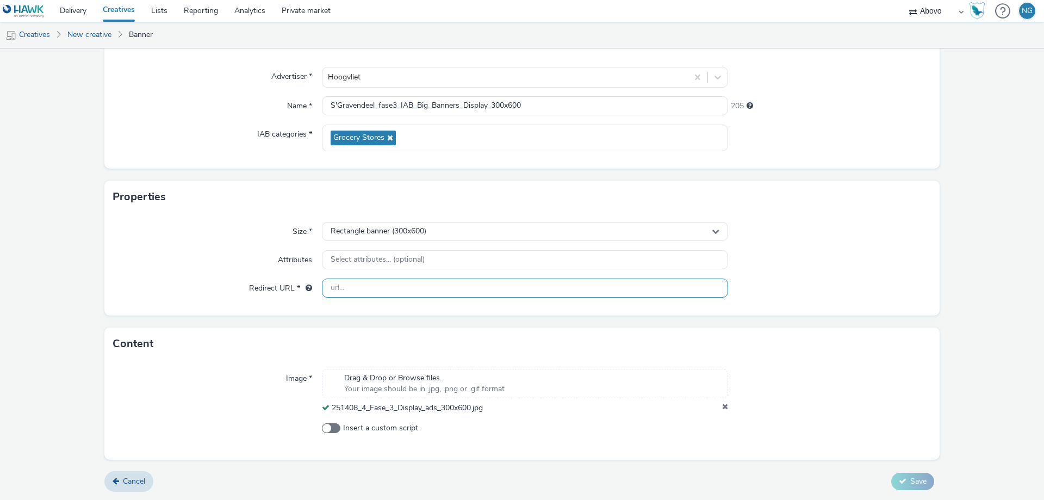
click at [379, 290] on input "text" at bounding box center [525, 288] width 406 height 19
paste input "[URL][DOMAIN_NAME]"
type input "[URL][DOMAIN_NAME]"
click at [911, 483] on span "Save" at bounding box center [919, 481] width 16 height 10
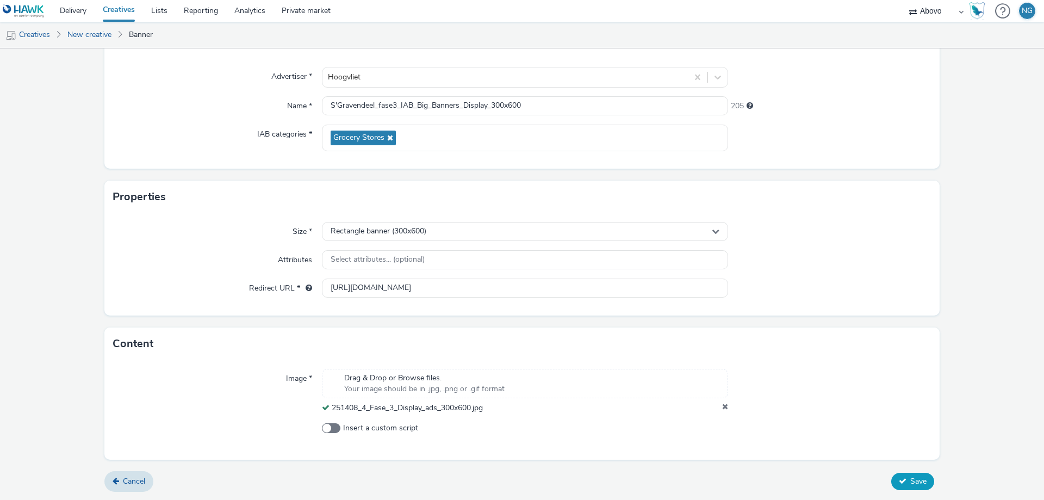
scroll to position [0, 0]
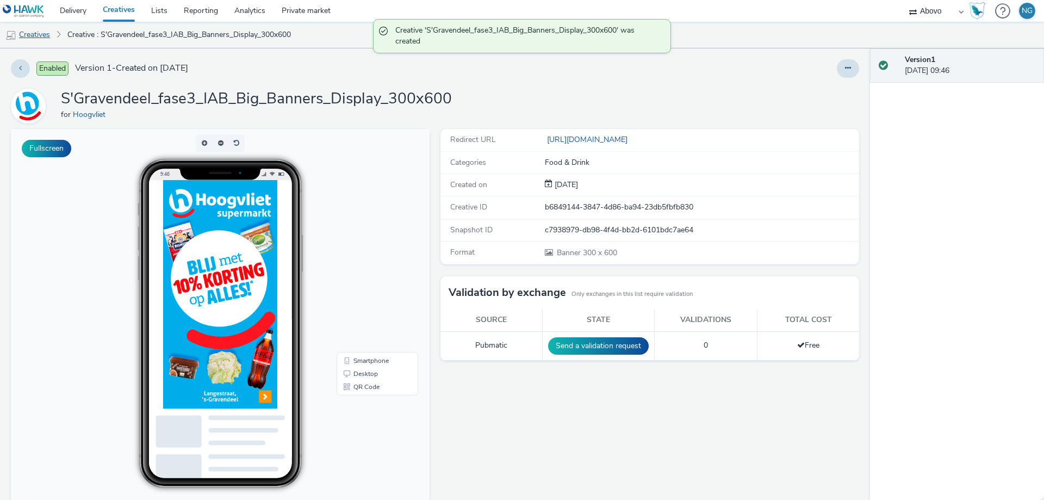
click at [46, 38] on link "Creatives" at bounding box center [27, 35] width 55 height 26
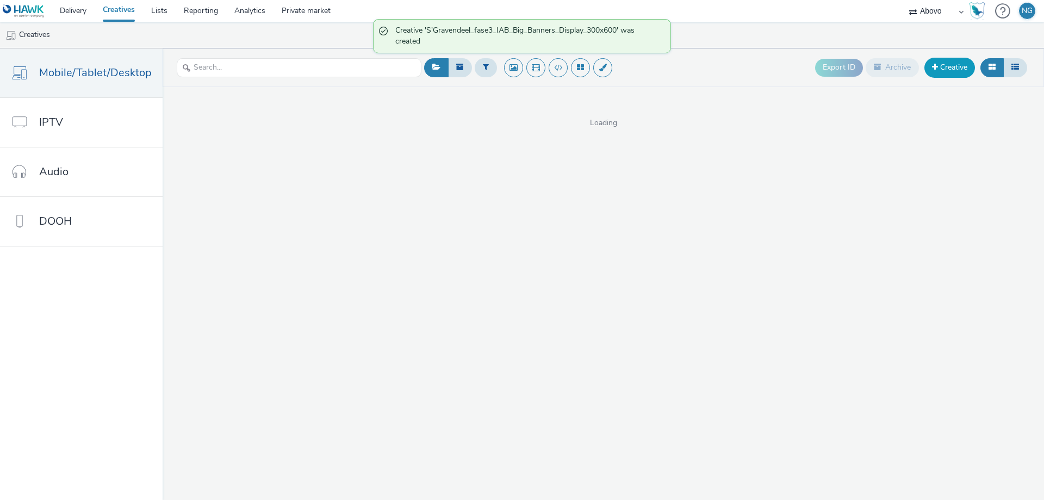
click at [950, 73] on link "Creative" at bounding box center [950, 68] width 51 height 20
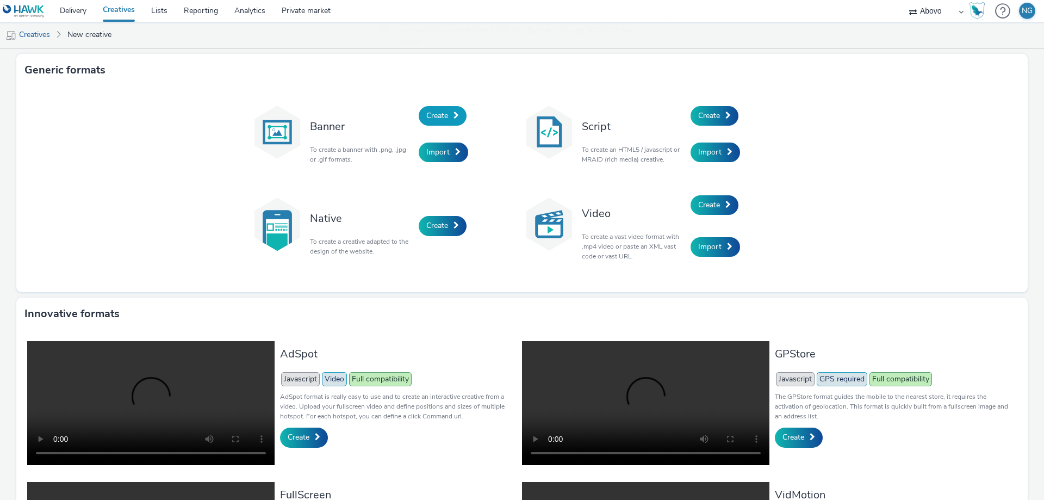
click at [434, 112] on span "Create" at bounding box center [438, 115] width 22 height 10
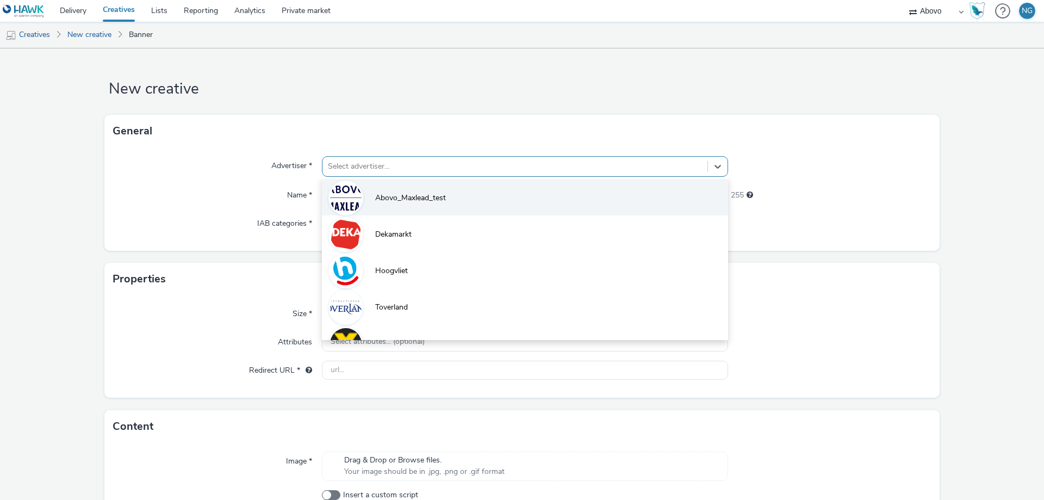
drag, startPoint x: 398, startPoint y: 172, endPoint x: 388, endPoint y: 190, distance: 20.0
click at [397, 172] on div at bounding box center [515, 166] width 374 height 13
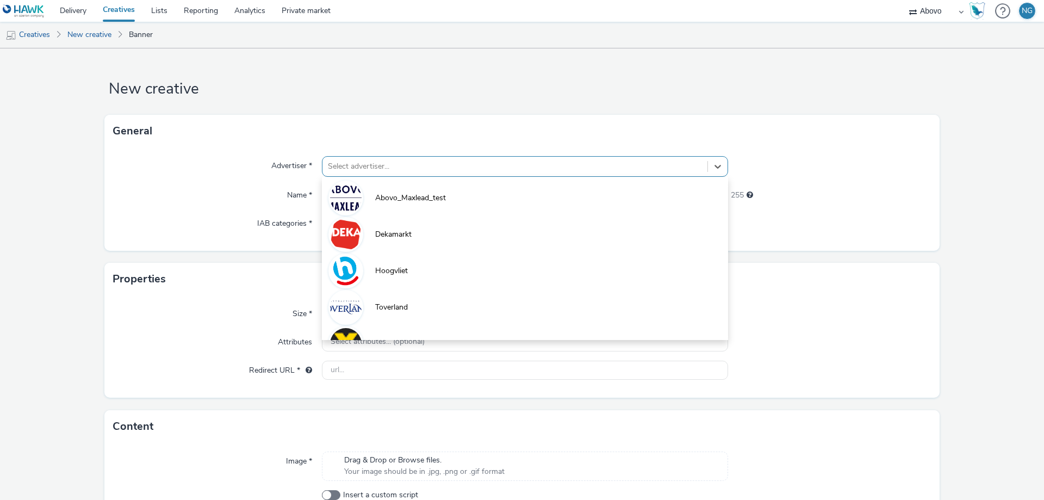
click at [384, 259] on li "Hoogvliet" at bounding box center [525, 270] width 406 height 36
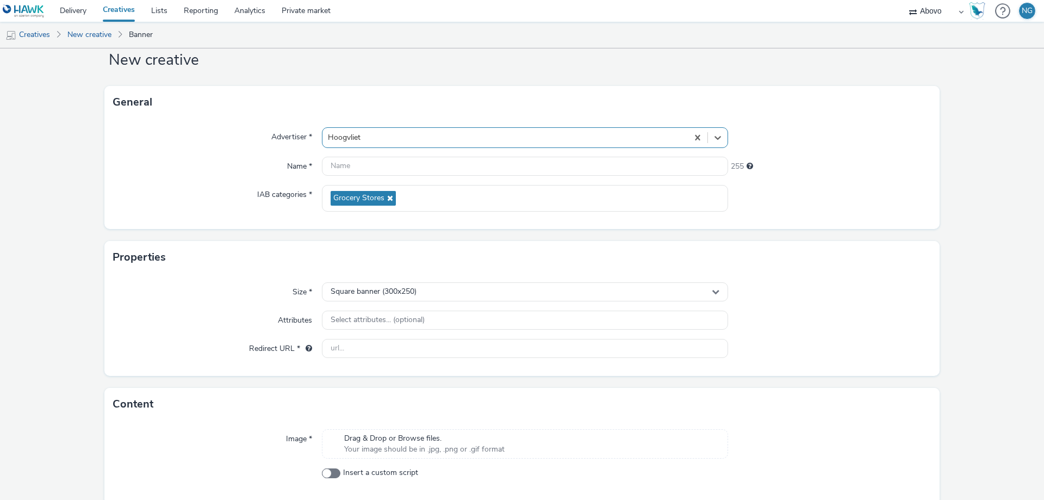
scroll to position [74, 0]
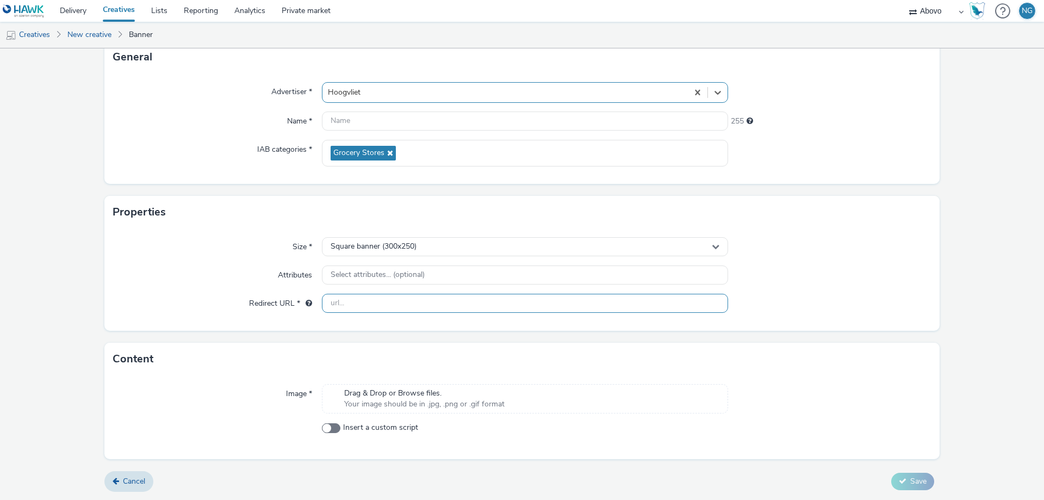
click at [364, 306] on input "text" at bounding box center [525, 303] width 406 height 19
paste input "[URL][DOMAIN_NAME]"
type input "[URL][DOMAIN_NAME]"
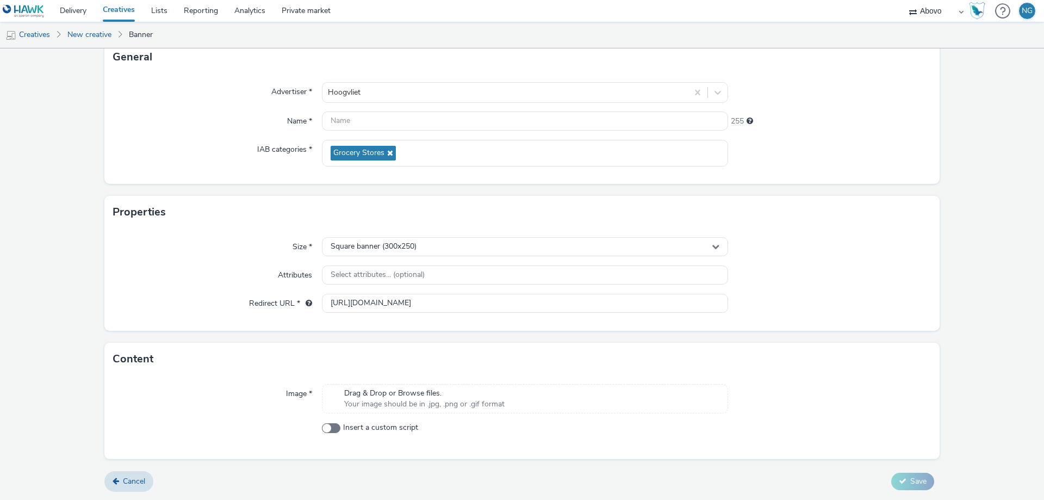
scroll to position [0, 0]
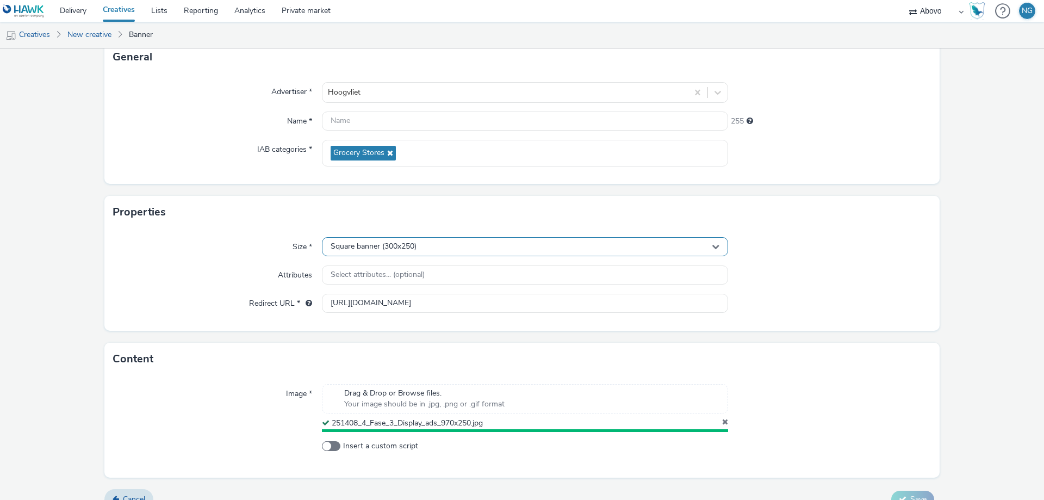
click at [363, 244] on span "Square banner (300x250)" at bounding box center [374, 246] width 86 height 9
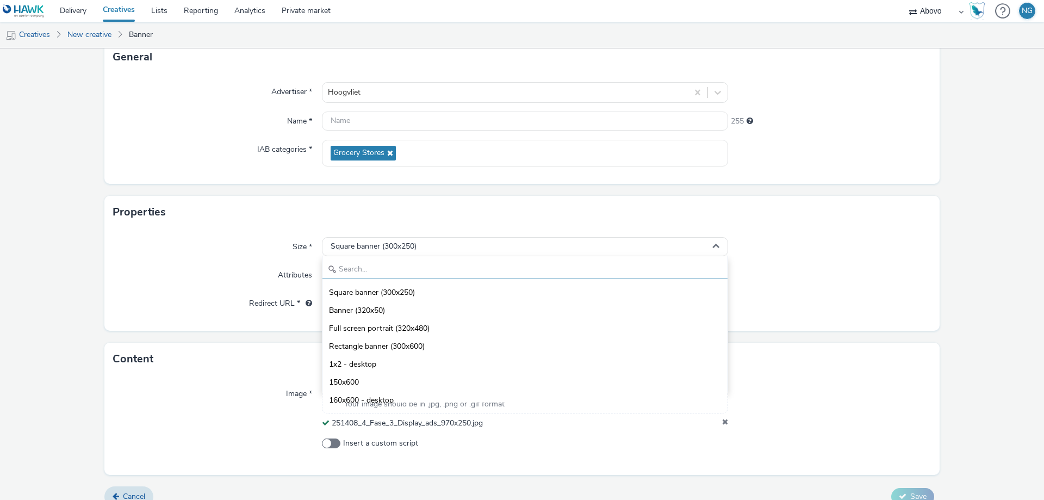
click at [393, 266] on input "text" at bounding box center [525, 269] width 405 height 19
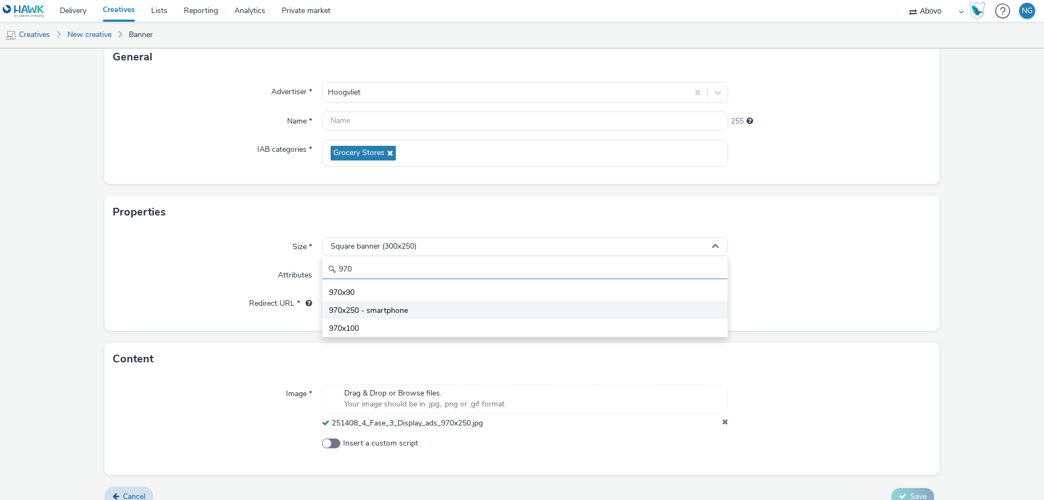
type input "970"
click at [453, 313] on li "970x250 - smartphone" at bounding box center [525, 310] width 405 height 18
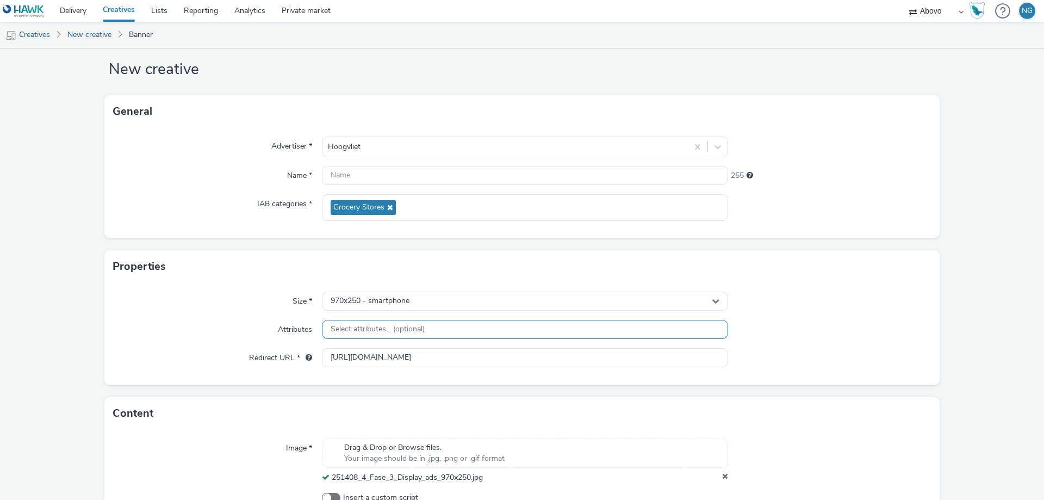
scroll to position [89, 0]
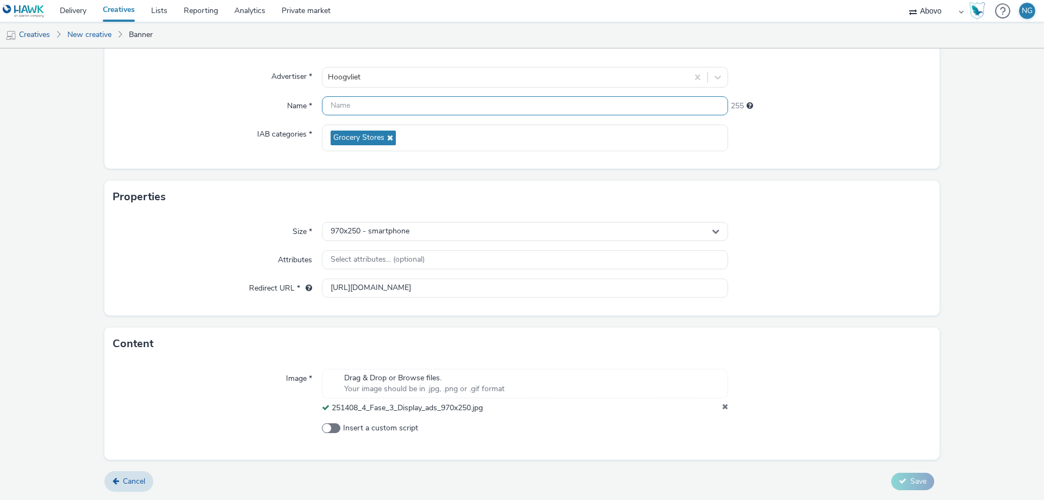
click at [404, 110] on input "text" at bounding box center [525, 105] width 406 height 19
paste input "S'Gravendeel_fase3_IAB_Big_Banners_Display_970x250"
type input "S'Gravendeel_fase3_IAB_Big_Banners_Display_970x250"
click at [921, 486] on button "Save" at bounding box center [913, 481] width 43 height 17
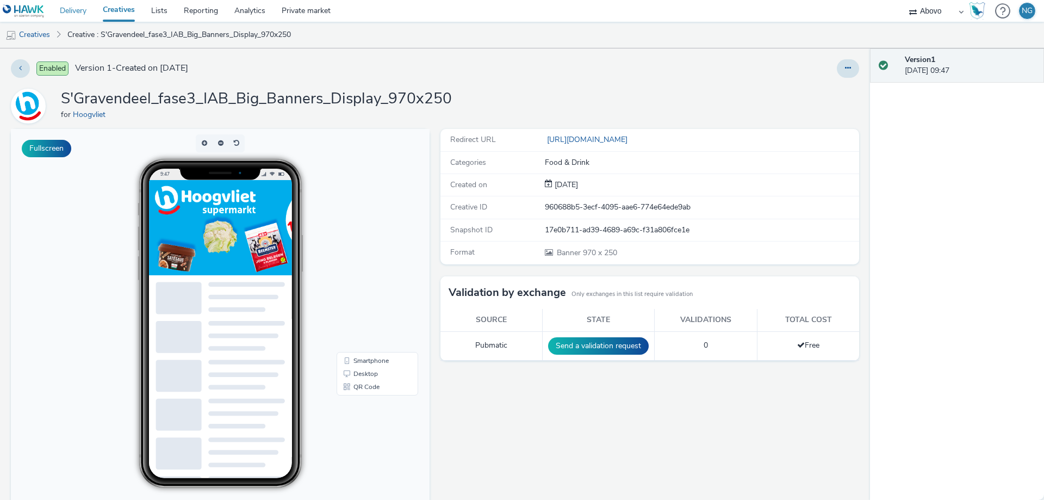
click at [72, 13] on link "Delivery" at bounding box center [73, 11] width 43 height 22
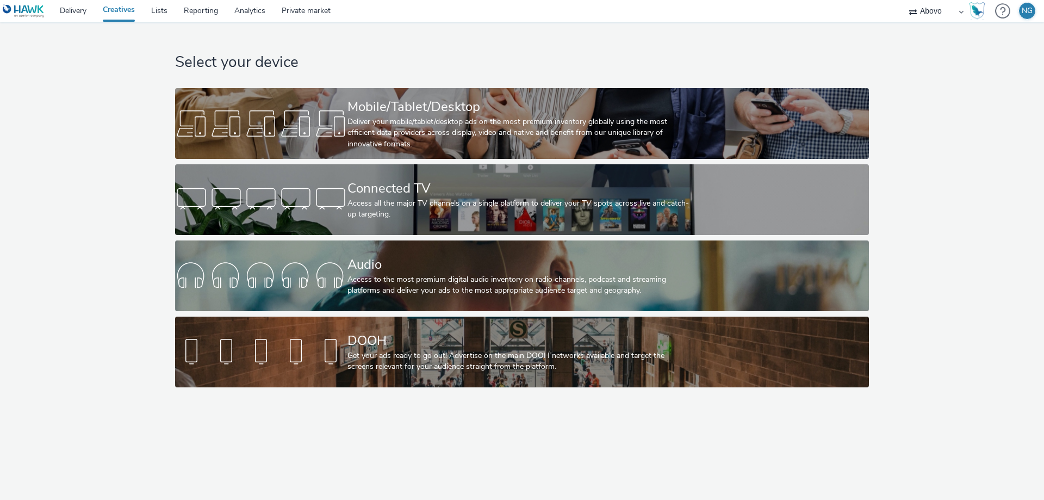
click at [310, 129] on div at bounding box center [261, 123] width 172 height 35
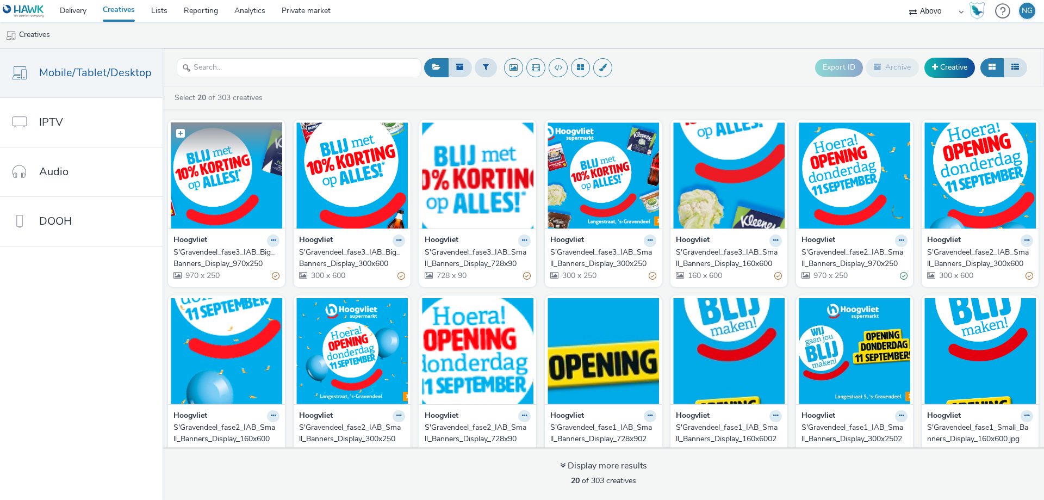
click at [236, 182] on img at bounding box center [227, 175] width 112 height 106
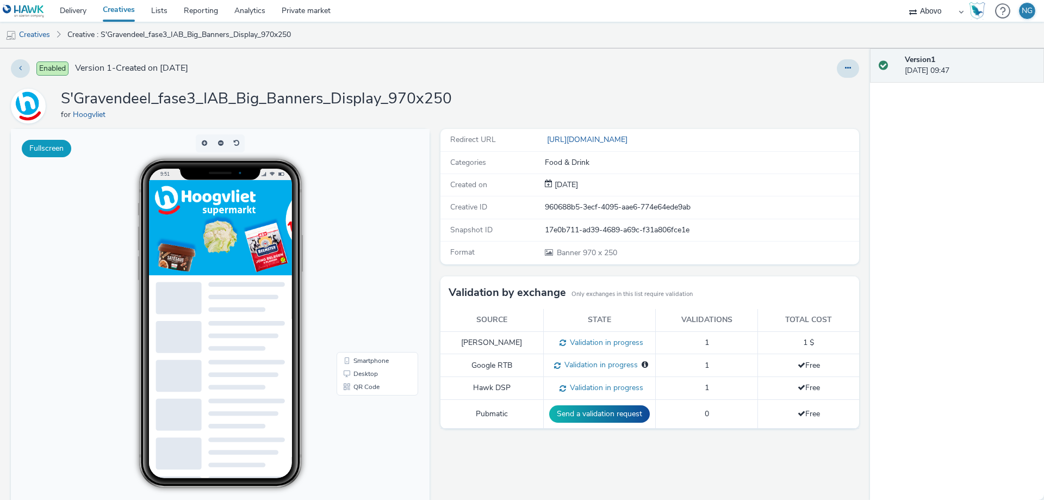
click at [41, 148] on button "Fullscreen" at bounding box center [47, 148] width 50 height 17
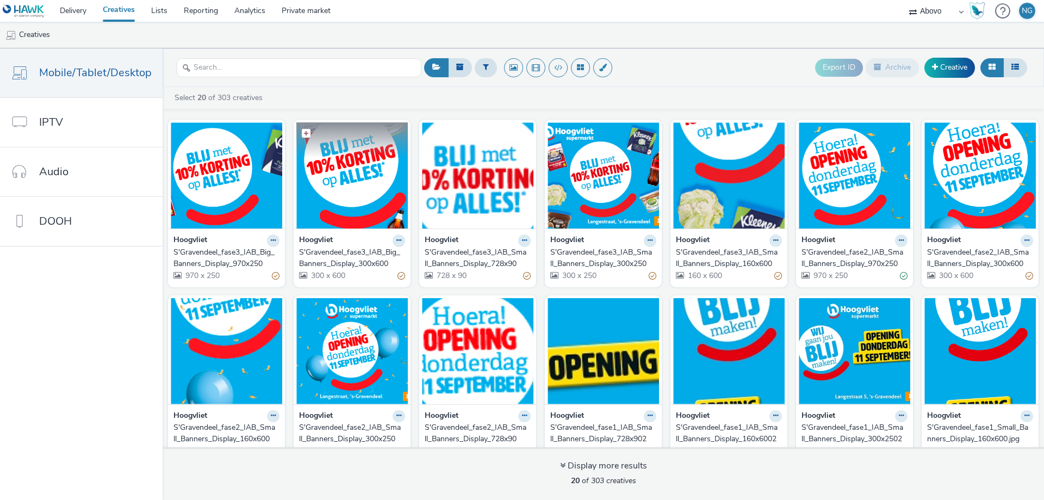
click at [357, 168] on img at bounding box center [352, 175] width 112 height 106
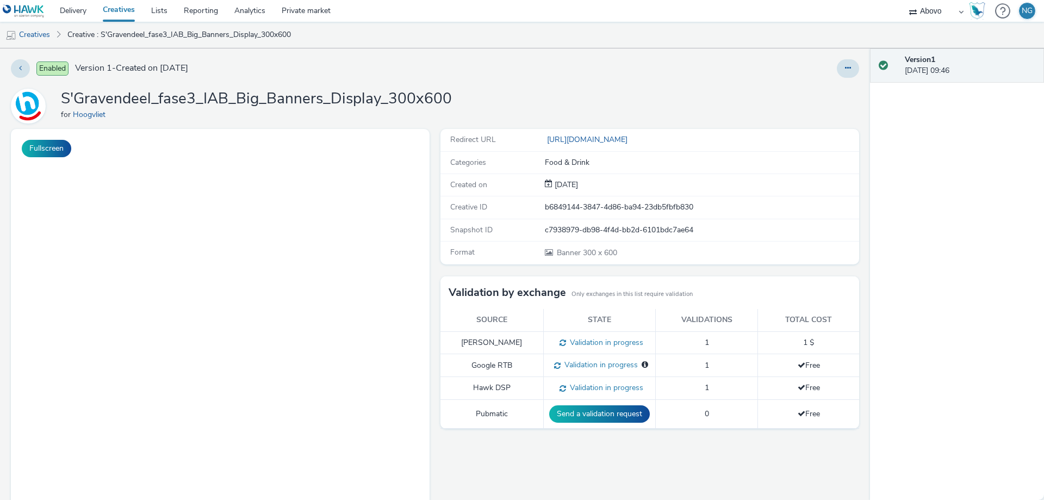
click at [557, 467] on div "Redirect URL [URL][DOMAIN_NAME] Categories Food & Drink Created on [DATE] Creat…" at bounding box center [647, 358] width 424 height 458
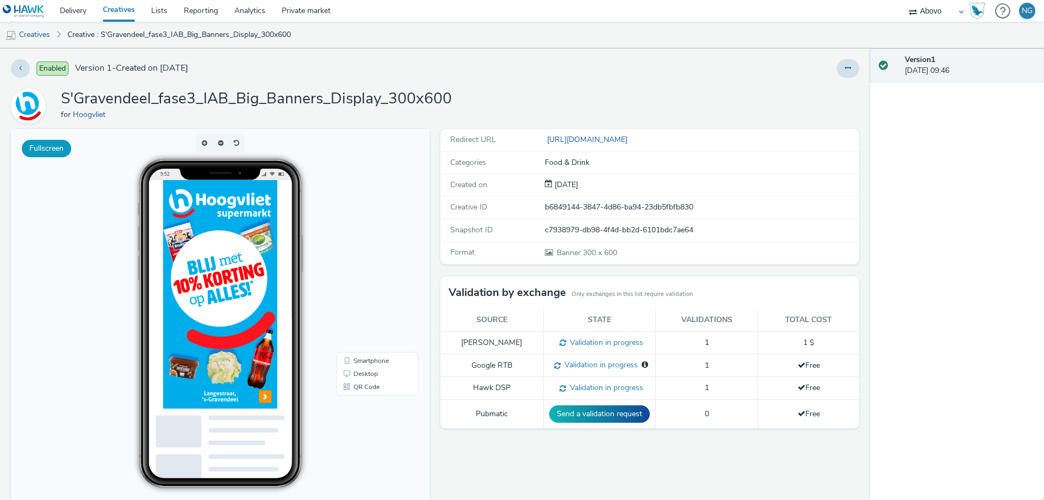
click at [60, 147] on button "Fullscreen" at bounding box center [47, 148] width 50 height 17
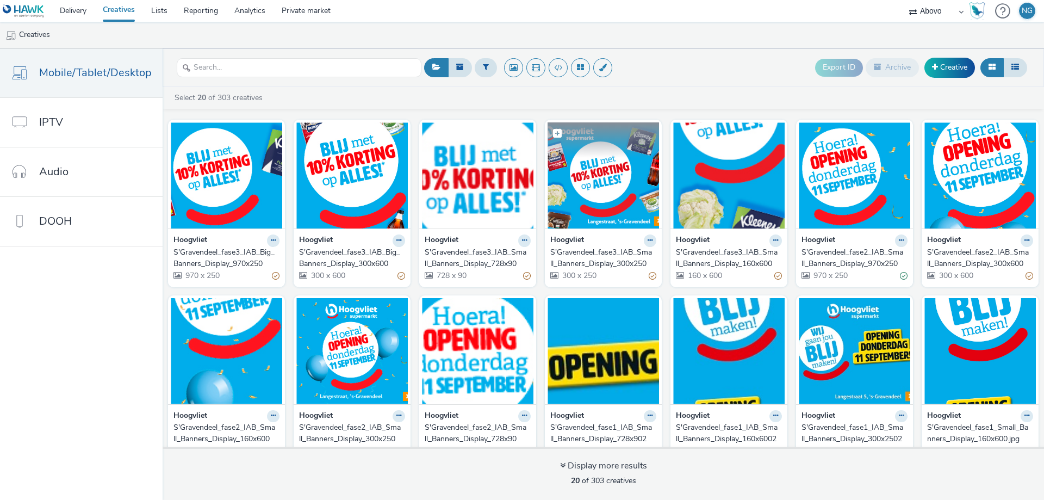
click at [583, 171] on img at bounding box center [604, 175] width 112 height 106
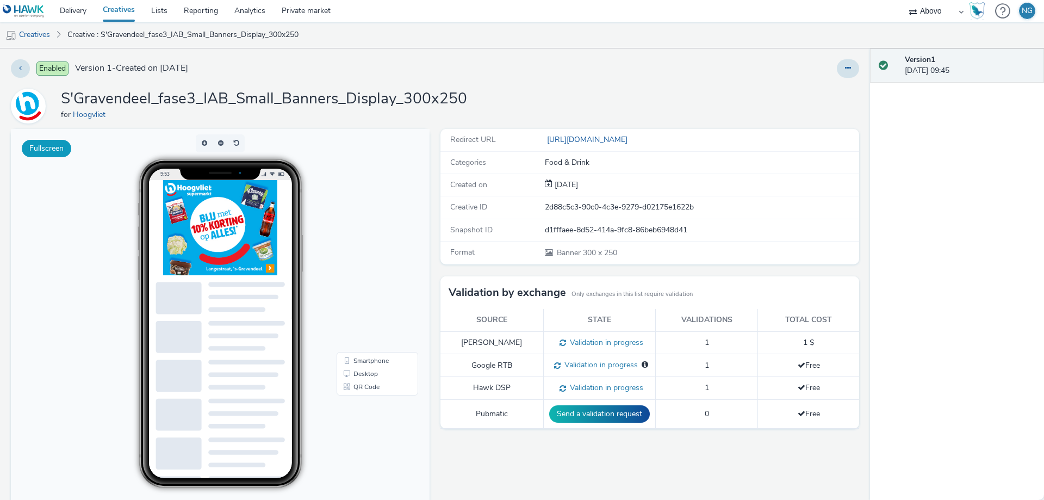
click at [58, 152] on button "Fullscreen" at bounding box center [47, 148] width 50 height 17
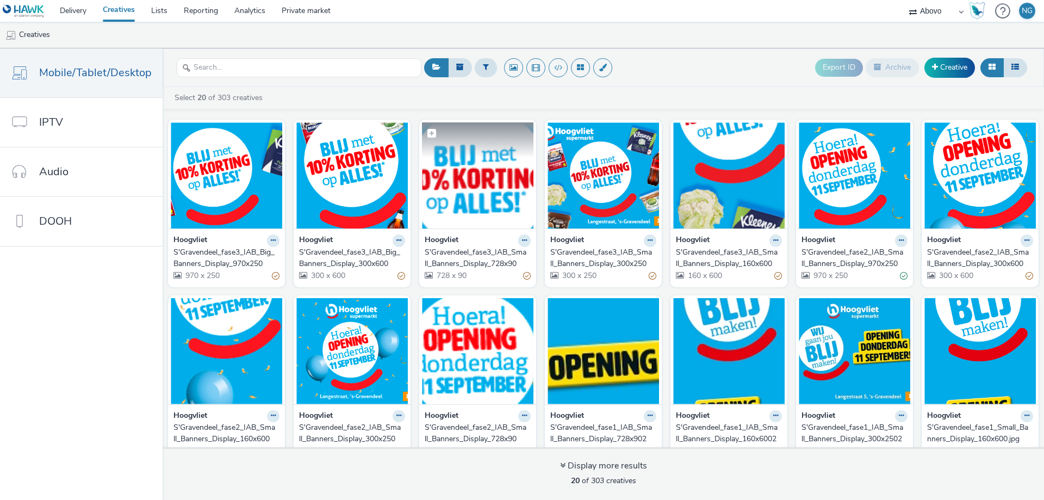
click at [456, 178] on img at bounding box center [478, 175] width 112 height 106
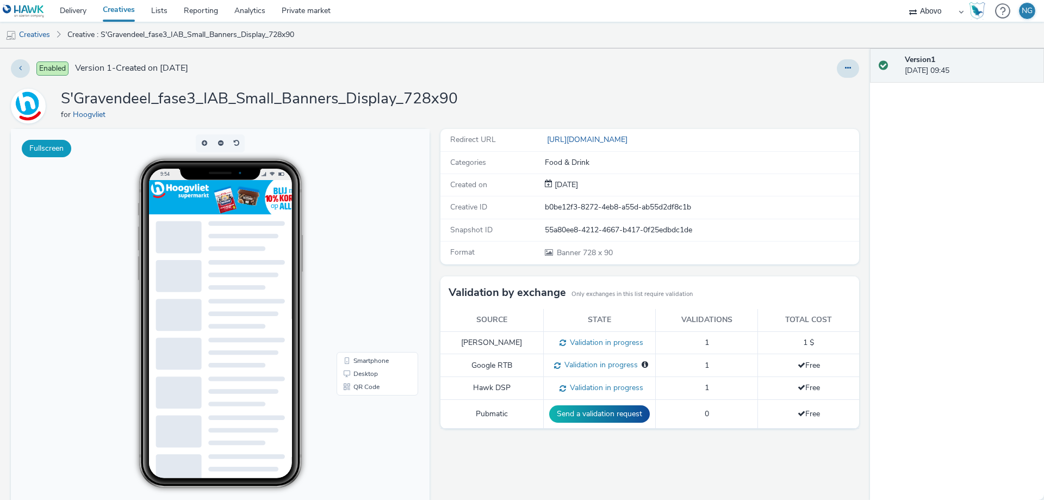
click at [52, 156] on button "Fullscreen" at bounding box center [47, 148] width 50 height 17
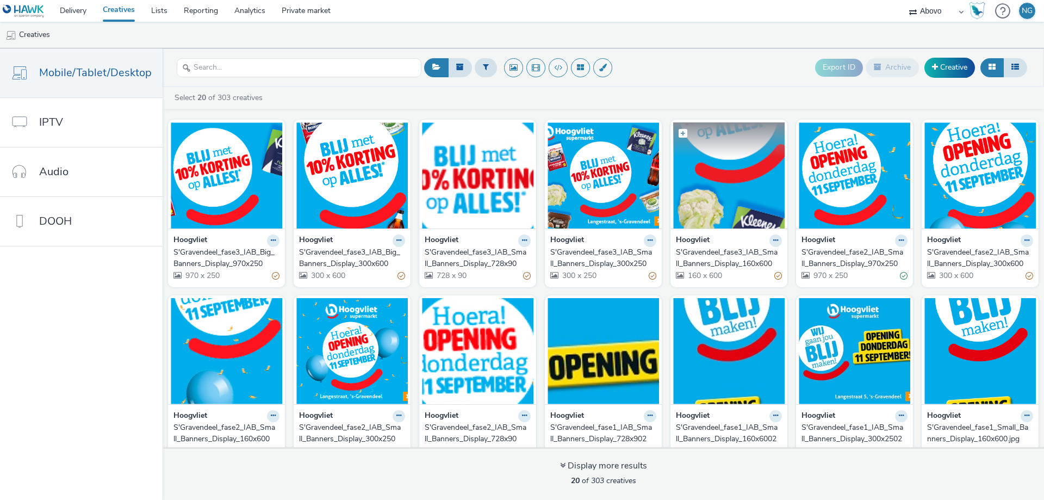
click at [688, 173] on img at bounding box center [729, 175] width 112 height 106
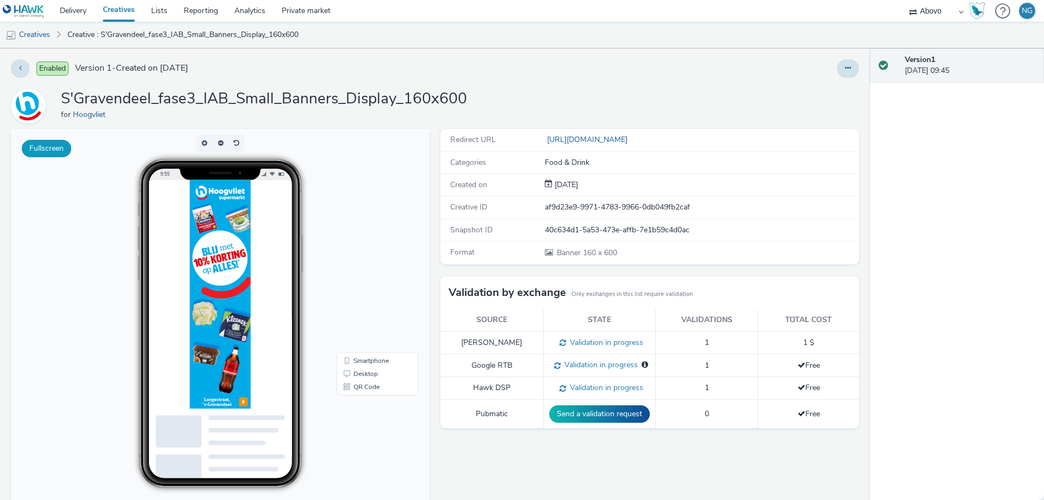
click at [49, 147] on button "Fullscreen" at bounding box center [47, 148] width 50 height 17
